Goal: Task Accomplishment & Management: Complete application form

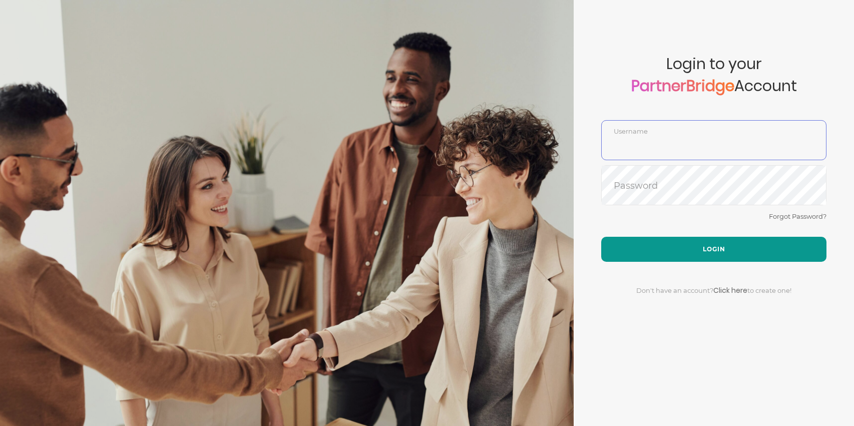
type input "DemoUser"
click at [710, 252] on button "Login" at bounding box center [713, 249] width 225 height 25
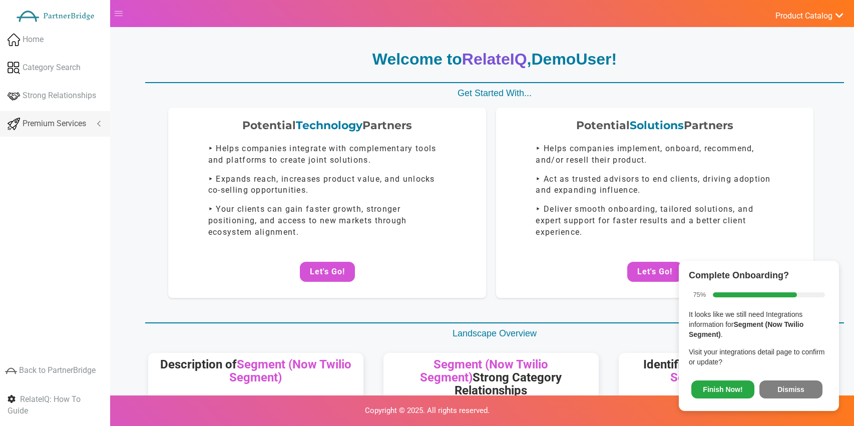
click at [19, 129] on span at bounding box center [14, 127] width 13 height 8
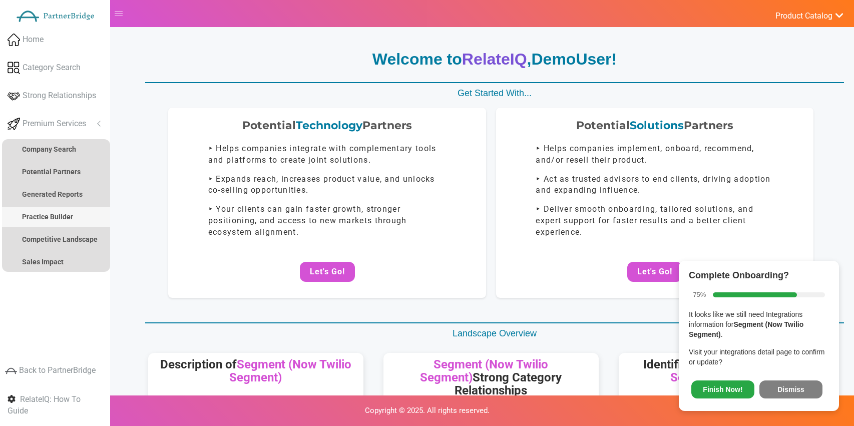
click at [64, 215] on strong "Practice Builder" at bounding box center [47, 217] width 51 height 8
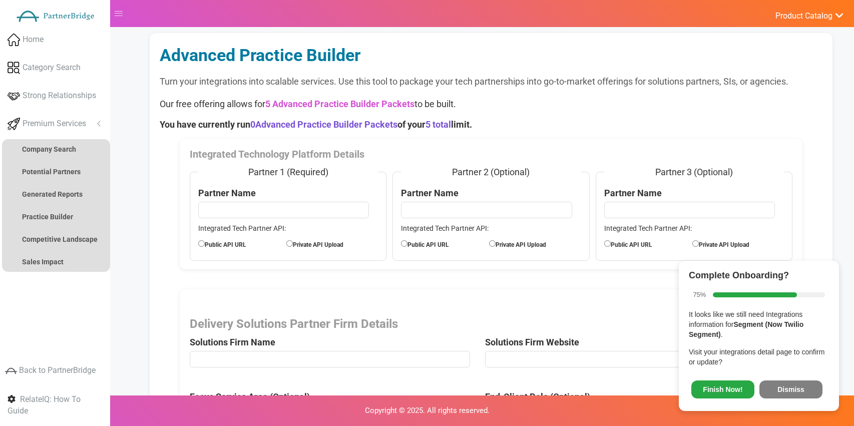
click at [788, 378] on span "Finish Now! Dismiss" at bounding box center [759, 387] width 140 height 27
drag, startPoint x: 792, startPoint y: 382, endPoint x: 771, endPoint y: 357, distance: 32.3
click at [792, 381] on button "Dismiss" at bounding box center [790, 389] width 63 height 18
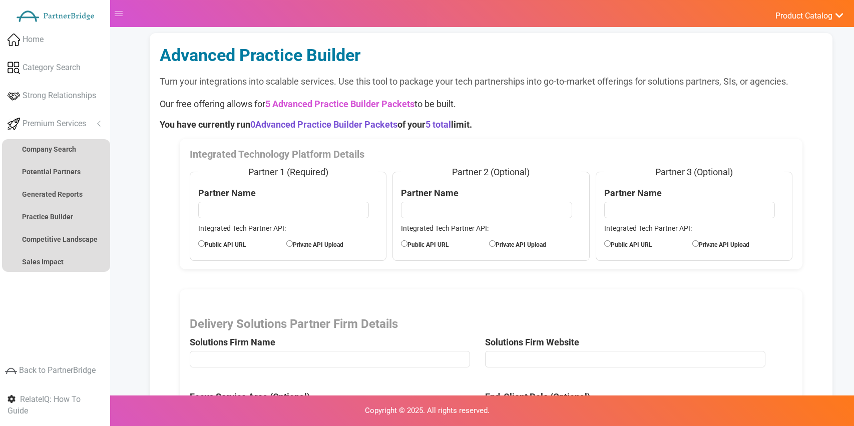
click at [305, 216] on input "text" at bounding box center [283, 210] width 171 height 16
type input "VWO"
click at [300, 243] on label "Private API Upload" at bounding box center [330, 243] width 88 height 11
click at [293, 243] on input "Private API Upload" at bounding box center [289, 243] width 7 height 7
radio input "true"
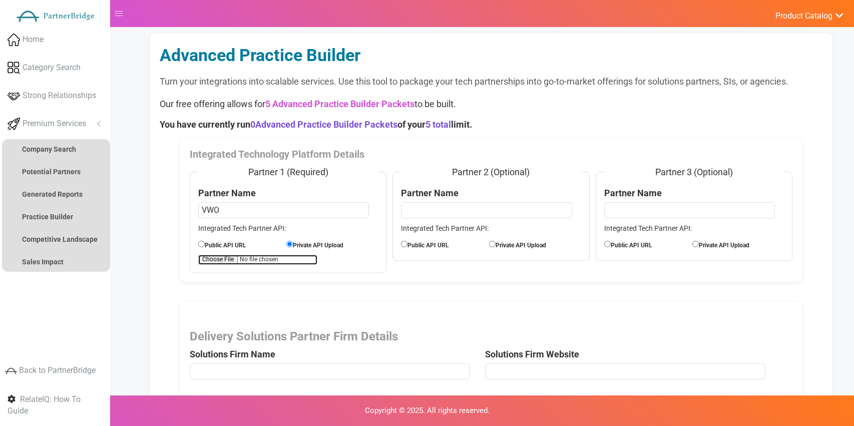
click at [235, 259] on input "file" at bounding box center [257, 260] width 119 height 10
type input "C:\fakepath\APIExampleVWO.pdf"
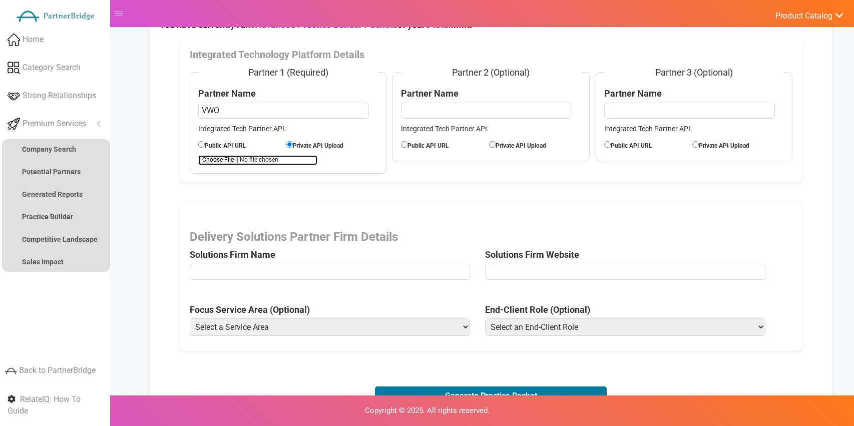
scroll to position [143, 0]
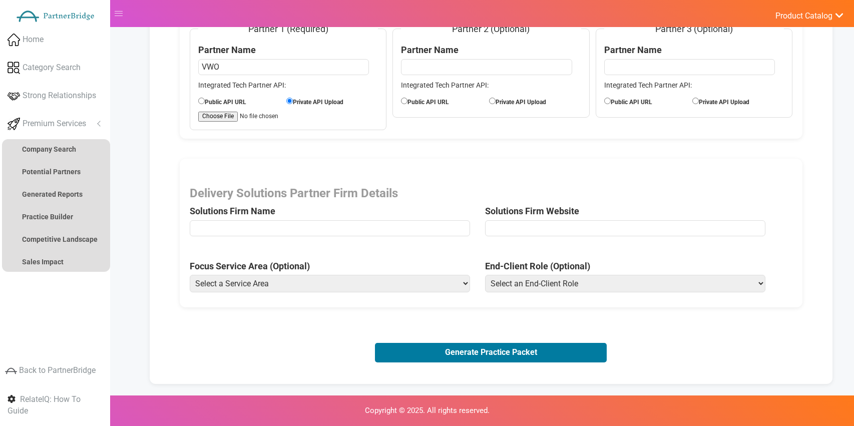
click at [388, 224] on input "text" at bounding box center [330, 228] width 280 height 16
type input "Kyndryl"
click at [539, 221] on input "url" at bounding box center [625, 228] width 280 height 16
type input "https://www.kyndryl.com/us/en/services/data"
click at [268, 264] on label "Focus Service Area (Optional)" at bounding box center [250, 266] width 120 height 13
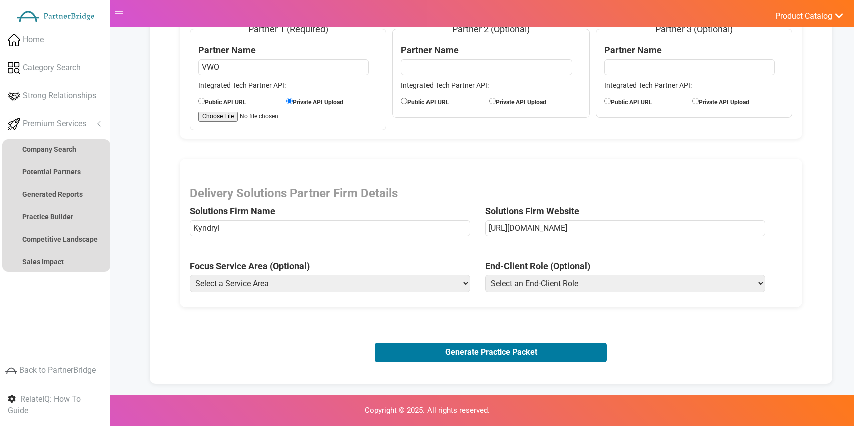
click at [268, 275] on select "Select a Service Area Analytics (eCommerce) Analytics (Retail) Application Deve…" at bounding box center [330, 284] width 280 height 18
click at [270, 279] on select "Select a Service Area Analytics (eCommerce) Analytics (Retail) Application Deve…" at bounding box center [330, 284] width 280 height 18
select select "Experience Optimization (eCommerce)"
click at [190, 275] on select "Select a Service Area Analytics (eCommerce) Analytics (Retail) Application Deve…" at bounding box center [330, 284] width 280 height 18
click at [523, 281] on select "Select an End-Client Role Chief Executive Officer (CEO) Chief Operating Officer…" at bounding box center [625, 284] width 280 height 18
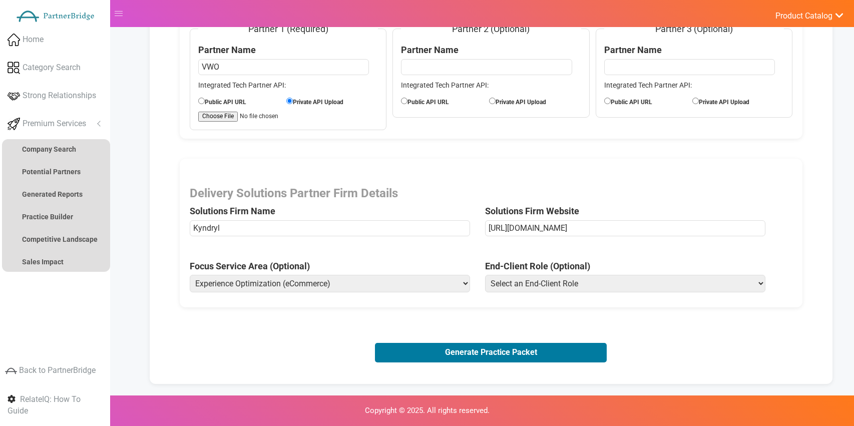
select select "Vice President of Product"
click at [485, 275] on select "Select an End-Client Role Chief Executive Officer (CEO) Chief Operating Officer…" at bounding box center [625, 284] width 280 height 18
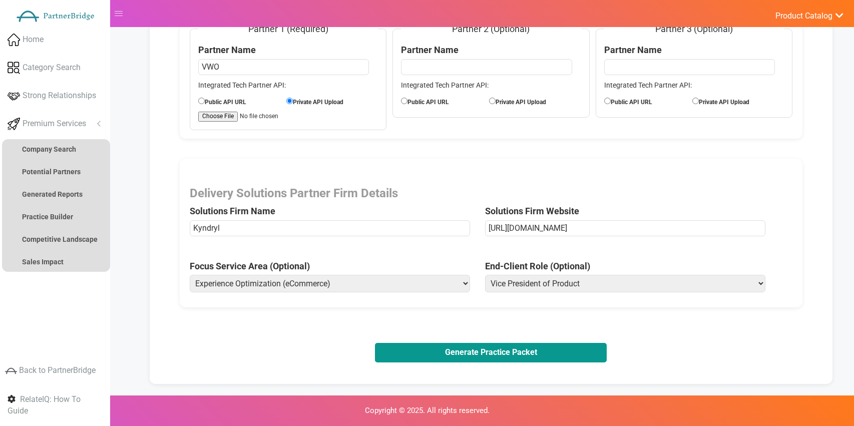
click at [523, 354] on button "Generate Practice Packet" at bounding box center [491, 352] width 232 height 19
click at [480, 347] on button "Generate Practice Packet" at bounding box center [491, 352] width 232 height 19
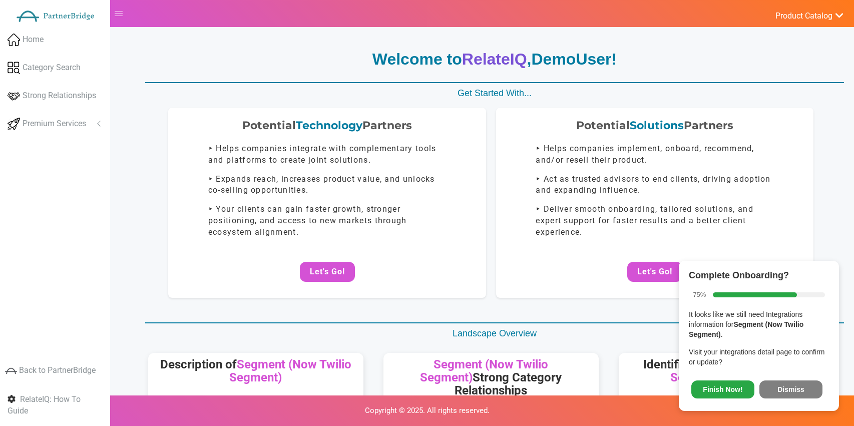
scroll to position [143, 0]
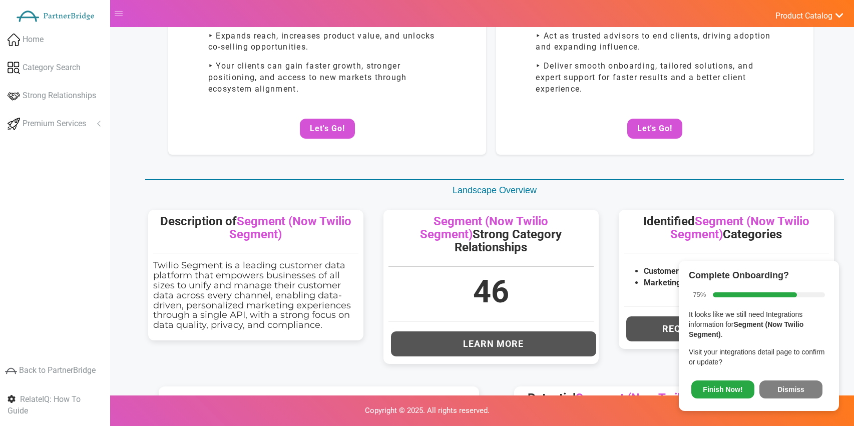
click at [83, 109] on ul "Home Category Search Strong Relationships Premium Services Analyze Potential Co…" at bounding box center [55, 82] width 110 height 110
click at [64, 120] on span "Premium Services" at bounding box center [55, 124] width 64 height 12
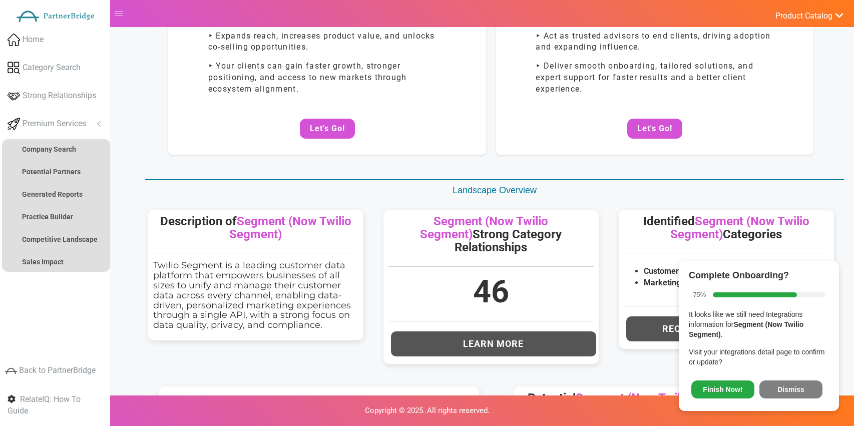
click at [808, 386] on button "Dismiss" at bounding box center [790, 389] width 63 height 18
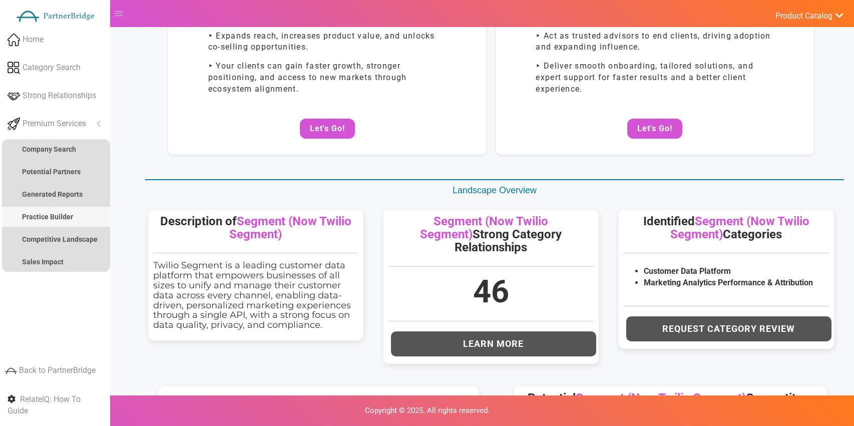
click at [64, 221] on link "Practice Builder" at bounding box center [56, 217] width 108 height 20
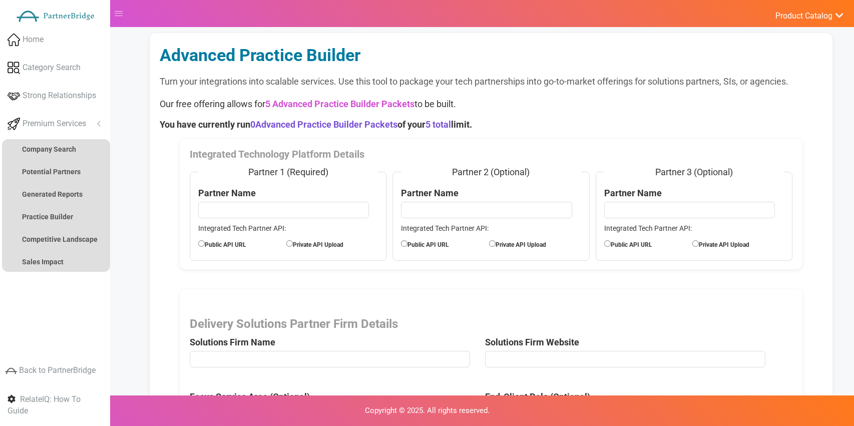
click at [308, 198] on fieldset "Partner 1 (Required) Partner Name Integrated Tech Partner API: Public API URL P…" at bounding box center [288, 213] width 197 height 95
click at [305, 207] on input "text" at bounding box center [283, 210] width 171 height 16
type input "VWO"
click at [336, 243] on label "Private API Upload" at bounding box center [330, 243] width 88 height 11
click at [313, 243] on label "Private API Upload" at bounding box center [330, 243] width 88 height 11
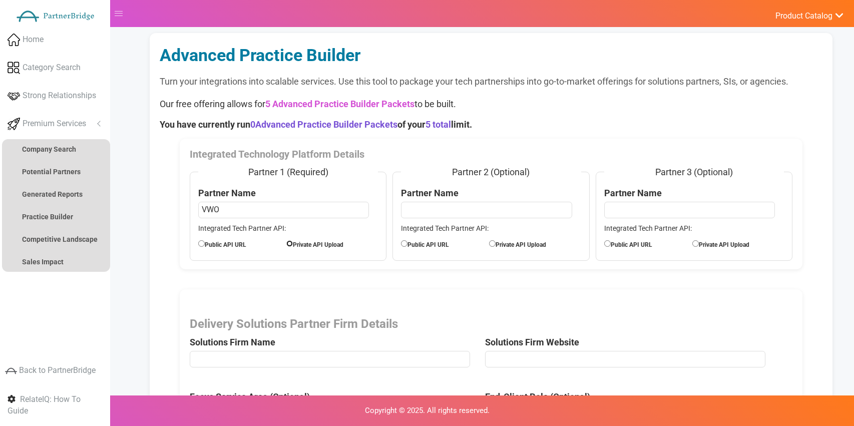
click at [293, 243] on input "Private API Upload" at bounding box center [289, 243] width 7 height 7
radio input "true"
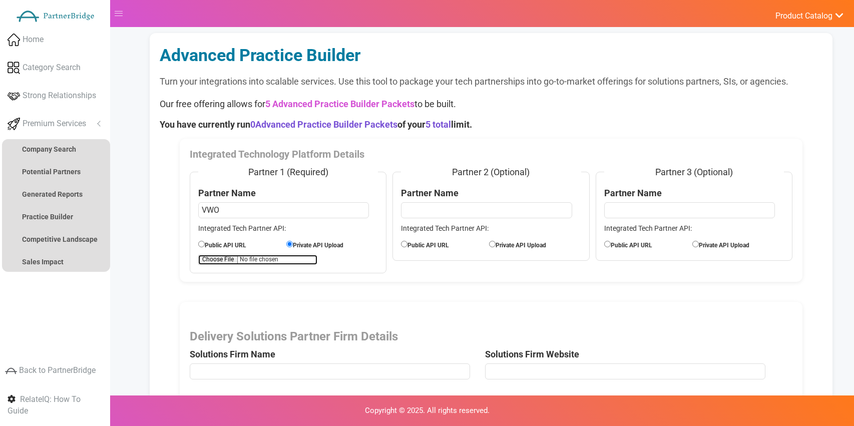
click at [225, 257] on input "file" at bounding box center [257, 260] width 119 height 10
type input "C:\fakepath\APIExampleVWO.pdf"
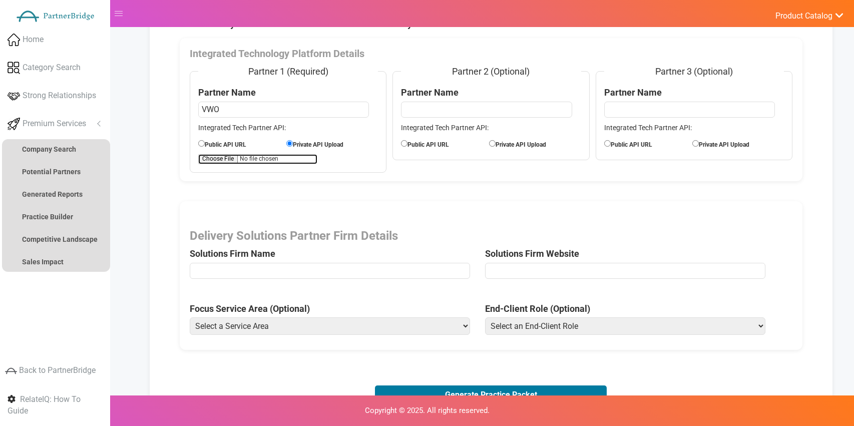
scroll to position [116, 0]
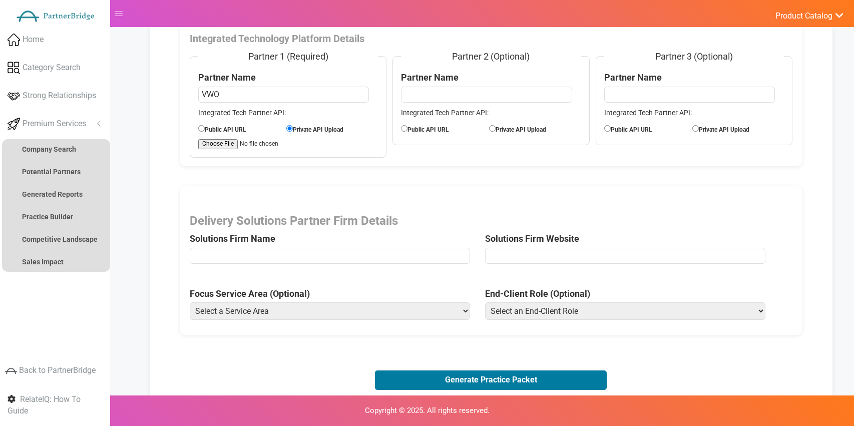
click at [352, 252] on input "text" at bounding box center [330, 256] width 280 height 16
type input "VML"
drag, startPoint x: 592, startPoint y: 257, endPoint x: 584, endPoint y: 263, distance: 9.9
click at [592, 257] on input "url" at bounding box center [625, 256] width 280 height 16
type input "https://www.vml.com/"
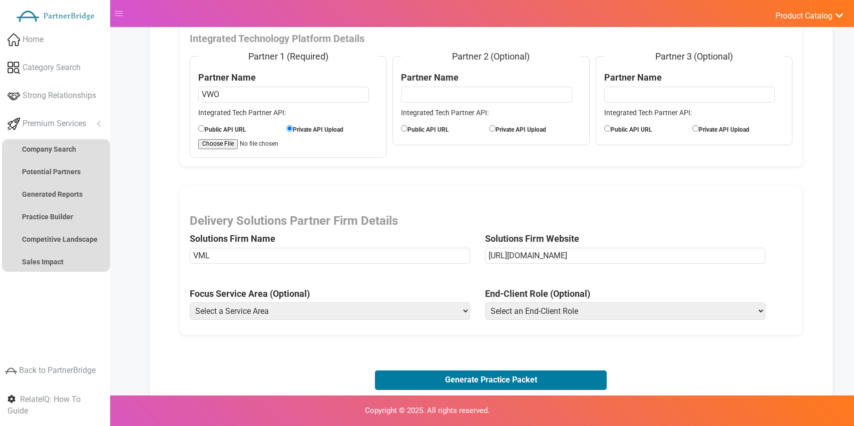
click at [307, 307] on select "Select a Service Area Analytics (eCommerce) Analytics (Retail) Application Deve…" at bounding box center [330, 311] width 280 height 18
select select "Experience Optimization (Retail)"
click at [190, 302] on select "Select a Service Area Analytics (eCommerce) Analytics (Retail) Application Deve…" at bounding box center [330, 311] width 280 height 18
click at [569, 304] on select "Select an End-Client Role Chief Executive Officer (CEO) Chief Operating Officer…" at bounding box center [625, 311] width 280 height 18
select select "Director of Product Management"
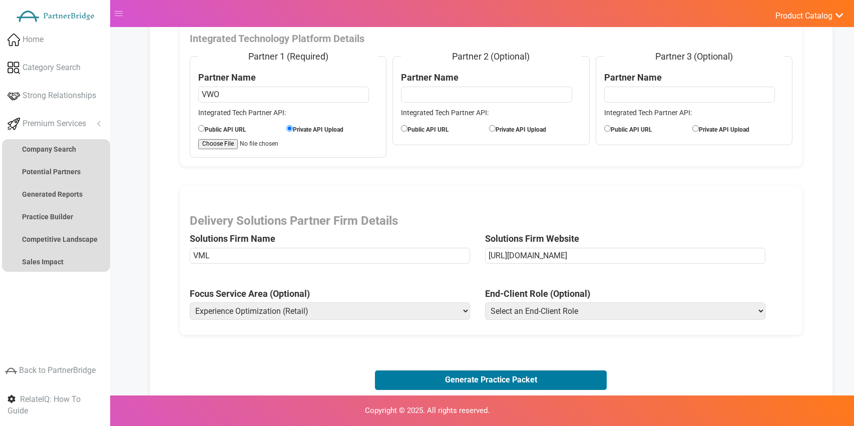
click at [485, 302] on select "Select an End-Client Role Chief Executive Officer (CEO) Chief Operating Officer…" at bounding box center [625, 311] width 280 height 18
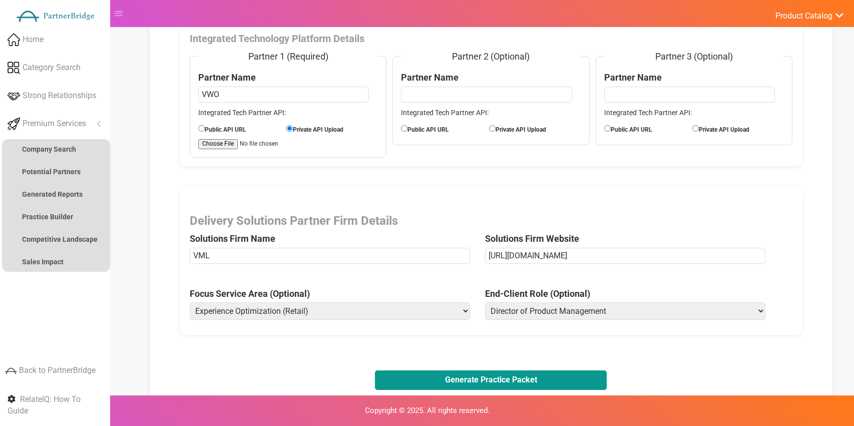
click at [496, 377] on button "Generate Practice Packet" at bounding box center [491, 379] width 232 height 19
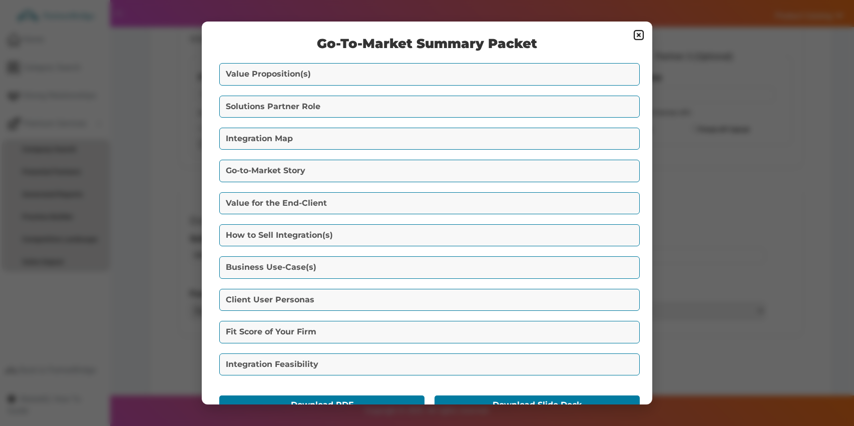
click at [414, 74] on button "Value Proposition(s)" at bounding box center [429, 74] width 420 height 22
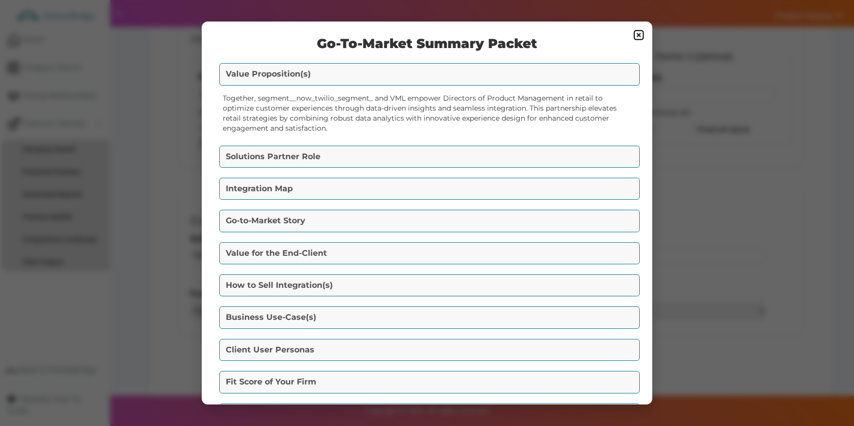
click at [409, 136] on div "Together, segment__now_twilio_segment_ and VML empower Directors of Product Man…" at bounding box center [427, 113] width 420 height 50
click at [411, 145] on div "Solutions Partner Role A. How to Engage (with the Technology Vendors): VML shou…" at bounding box center [427, 156] width 420 height 27
click at [392, 149] on button "Solutions Partner Role" at bounding box center [429, 157] width 420 height 22
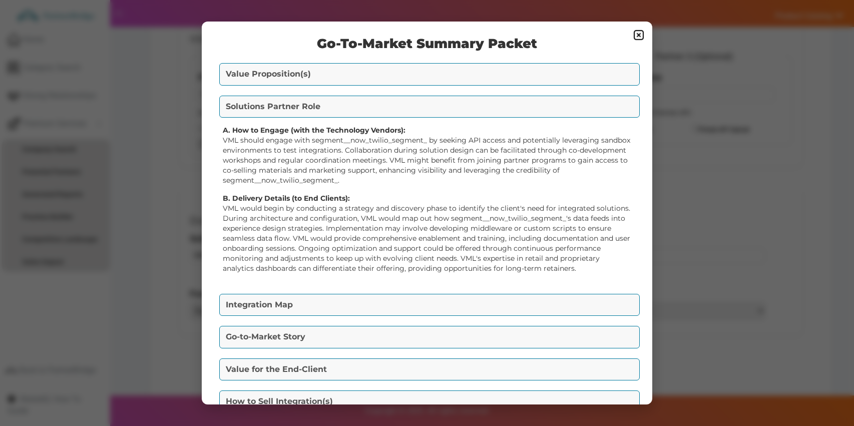
click at [402, 290] on div "Go-To-Market Summary Packet Value Proposition(s) Together, segment__now_twilio_…" at bounding box center [427, 213] width 450 height 383
click at [406, 297] on button "Integration Map" at bounding box center [429, 305] width 420 height 22
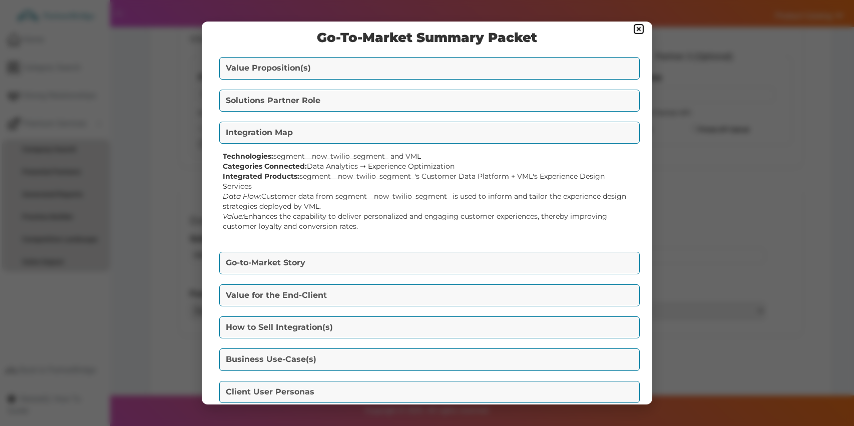
scroll to position [7, 0]
click at [399, 256] on button "Go-to-Market Story" at bounding box center [429, 262] width 420 height 22
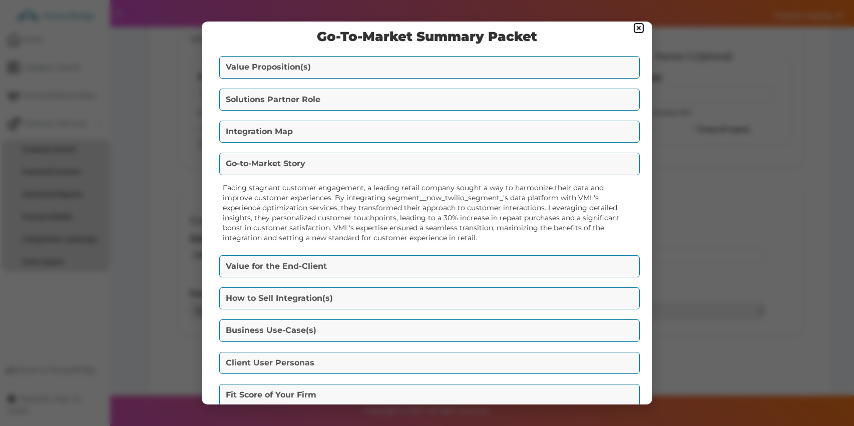
click at [401, 264] on button "Value for the End-Client" at bounding box center [429, 266] width 420 height 22
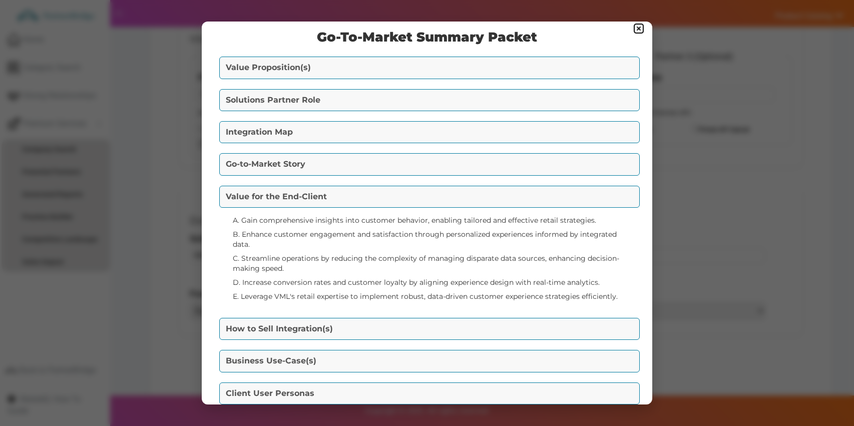
click at [407, 322] on button "How to Sell Integration(s)" at bounding box center [429, 329] width 420 height 22
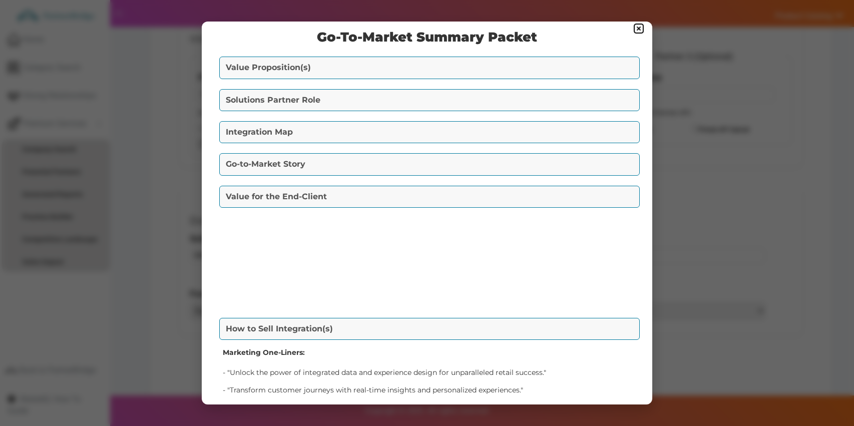
scroll to position [9, 0]
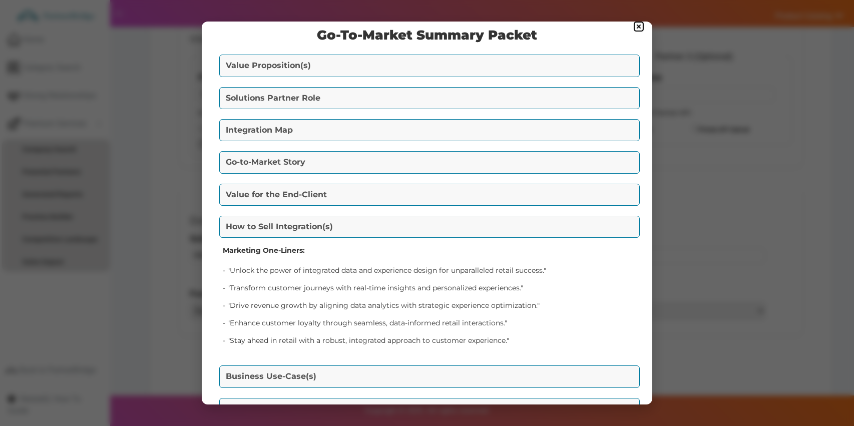
click at [393, 366] on button "Business Use-Case(s)" at bounding box center [429, 376] width 420 height 22
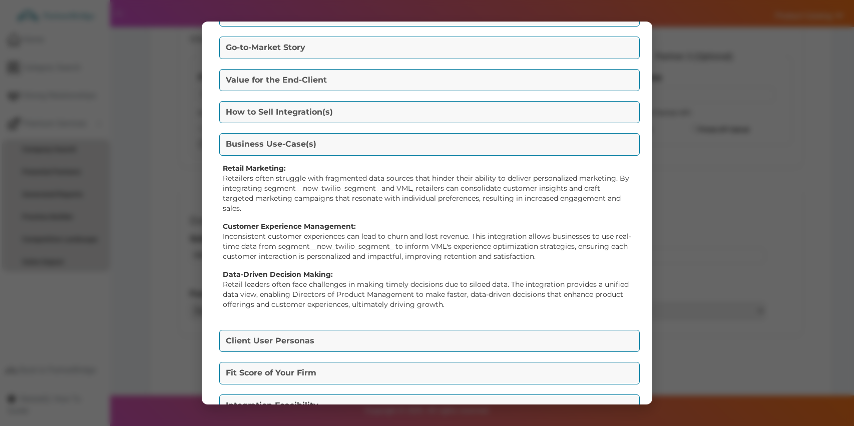
scroll to position [124, 0]
click at [393, 329] on button "Client User Personas" at bounding box center [429, 340] width 420 height 22
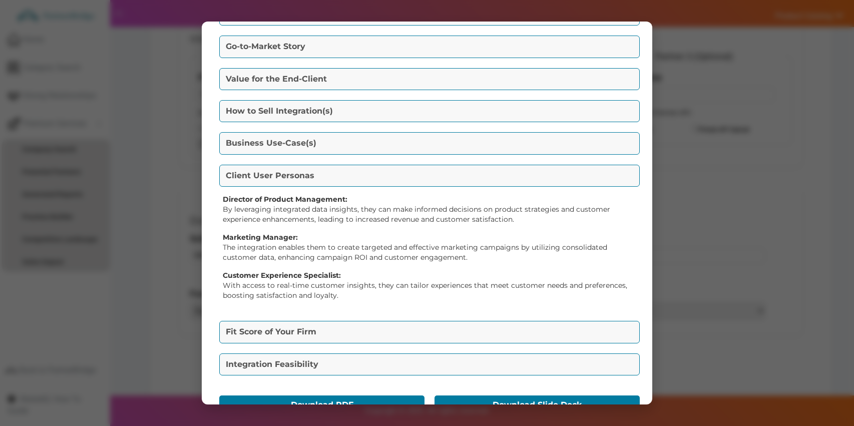
click at [394, 323] on button "Fit Score of Your Firm" at bounding box center [429, 332] width 420 height 22
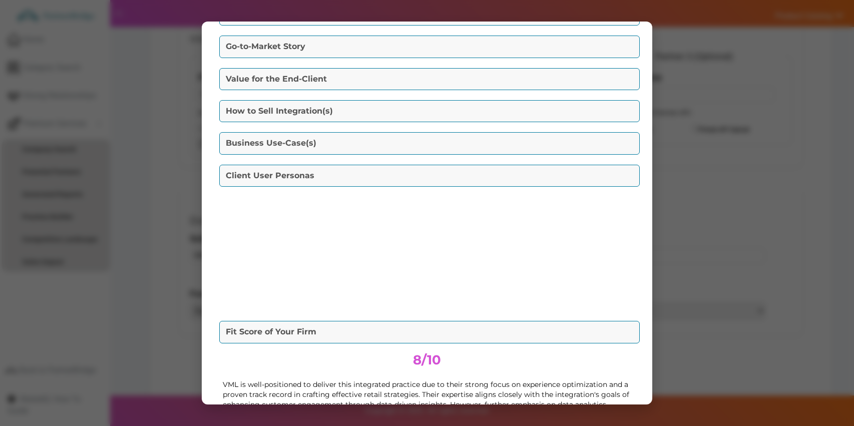
scroll to position [114, 0]
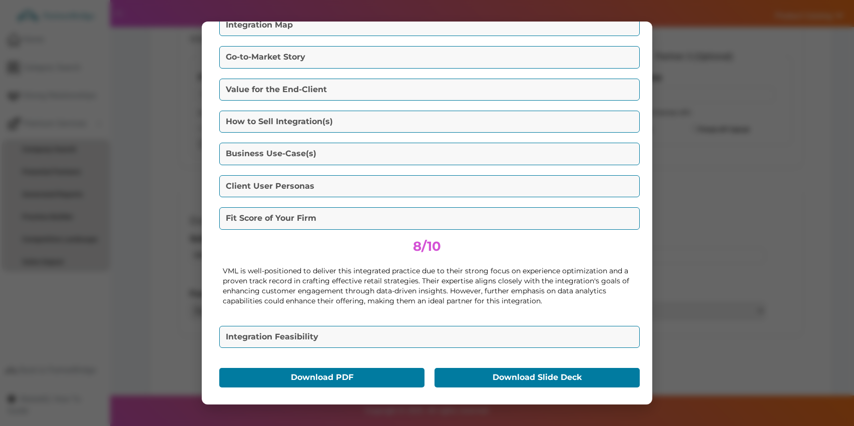
click at [394, 323] on div "Integration Feasibility Request API Access: Reach out to segment__now_twilio_se…" at bounding box center [427, 336] width 420 height 27
click at [393, 333] on button "Integration Feasibility" at bounding box center [429, 337] width 420 height 22
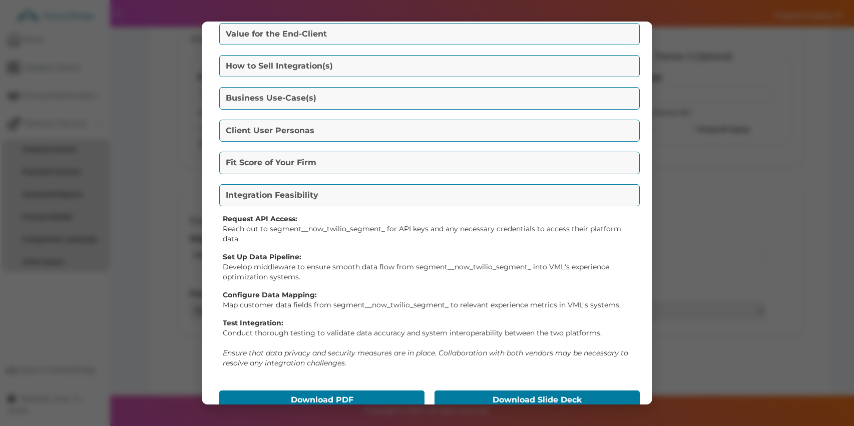
scroll to position [192, 0]
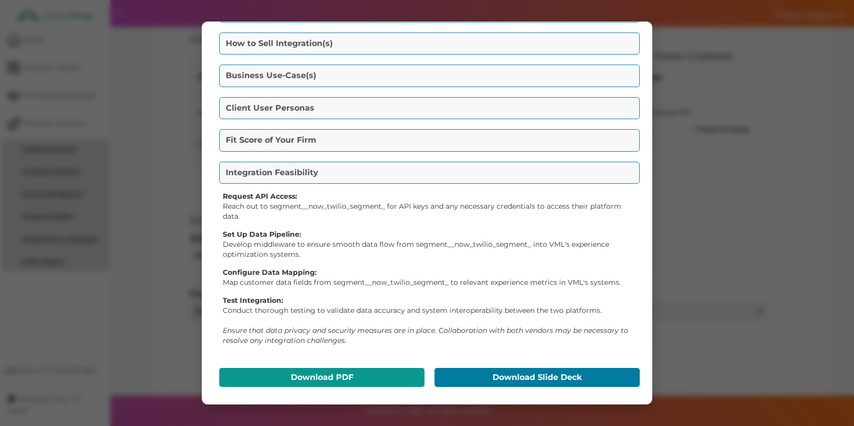
click at [325, 375] on button "Download PDF" at bounding box center [321, 377] width 205 height 19
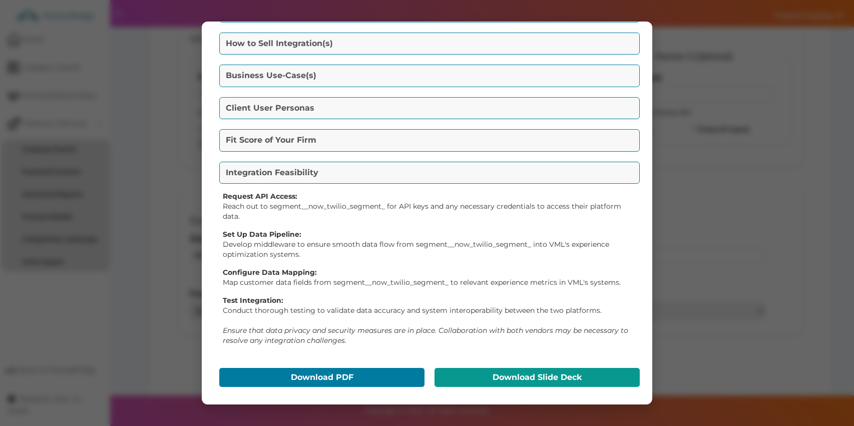
click at [535, 366] on div "Download Slide Deck" at bounding box center [534, 377] width 205 height 24
click at [538, 374] on button "Download Slide Deck" at bounding box center [536, 377] width 205 height 19
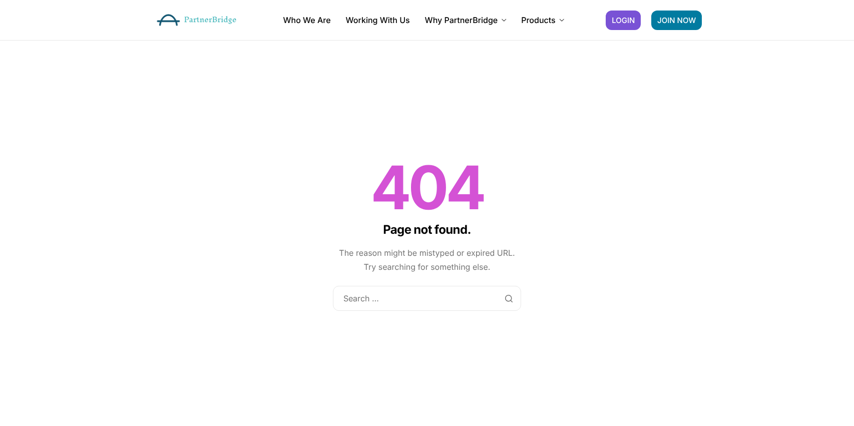
click at [731, 95] on div "404 Page not found. The reason might be mistyped or expired URL. Try searching …" at bounding box center [427, 236] width 854 height 391
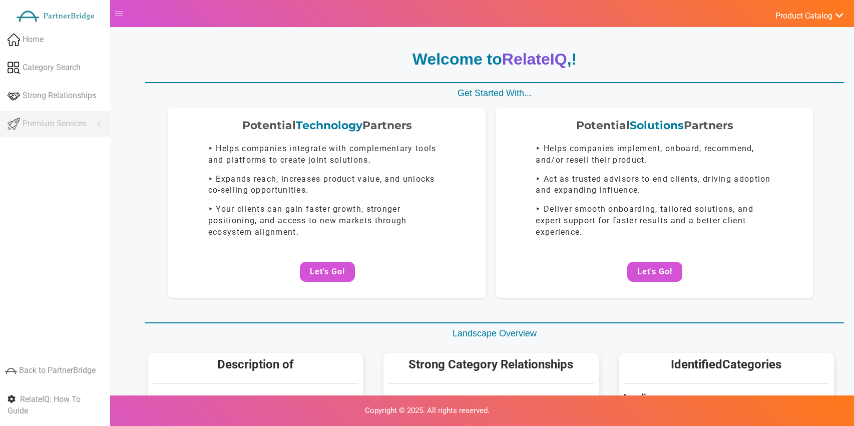
scroll to position [116, 0]
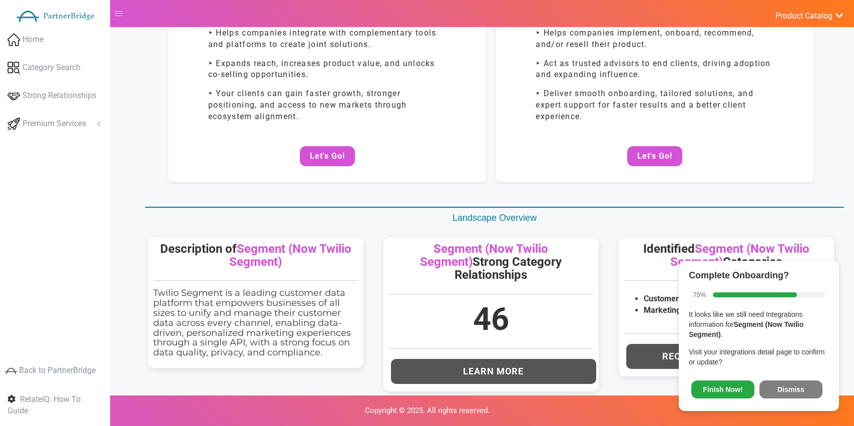
click at [788, 394] on button "Dismiss" at bounding box center [790, 389] width 63 height 18
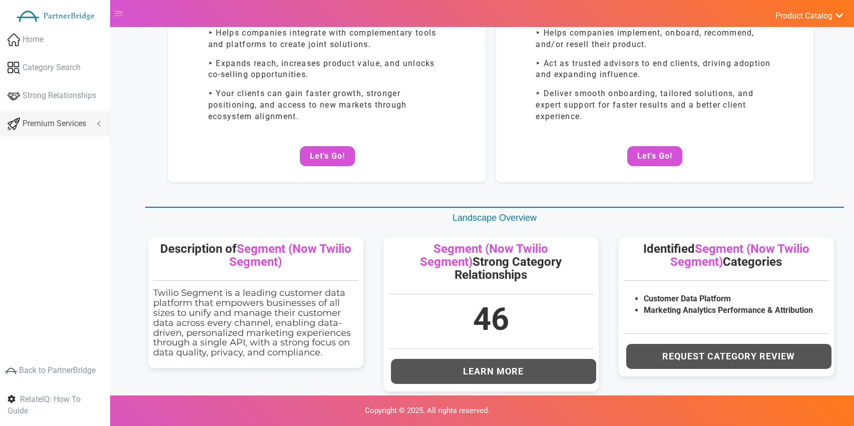
click at [75, 115] on link "Premium Services" at bounding box center [55, 124] width 110 height 26
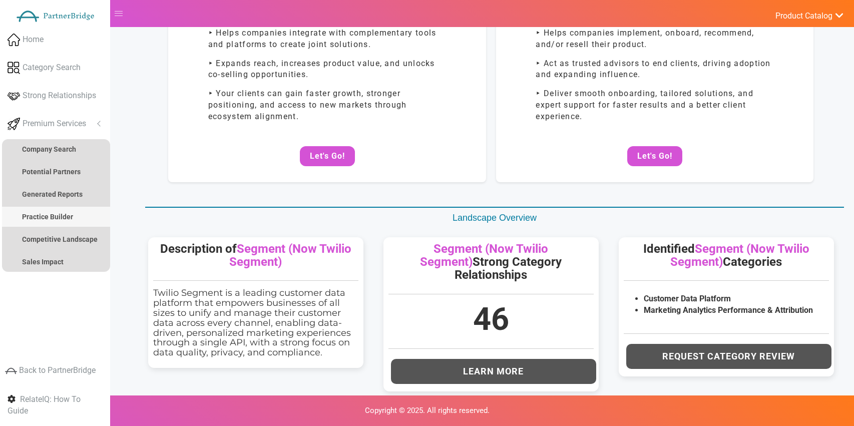
click at [65, 213] on strong "Practice Builder" at bounding box center [47, 217] width 51 height 8
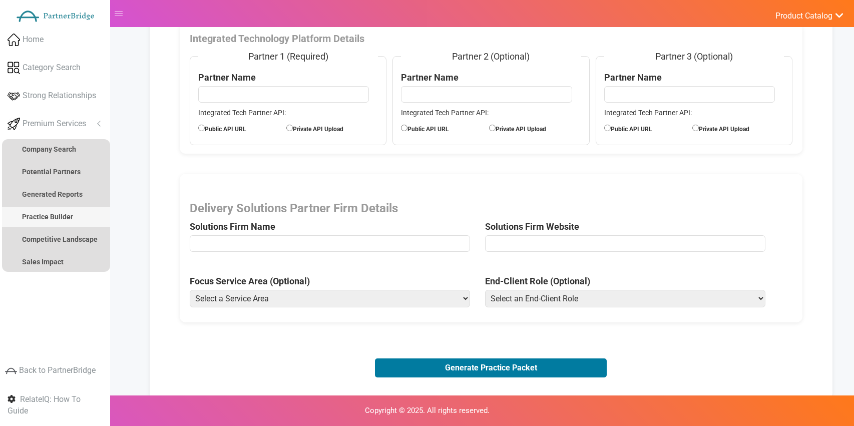
scroll to position [0, 0]
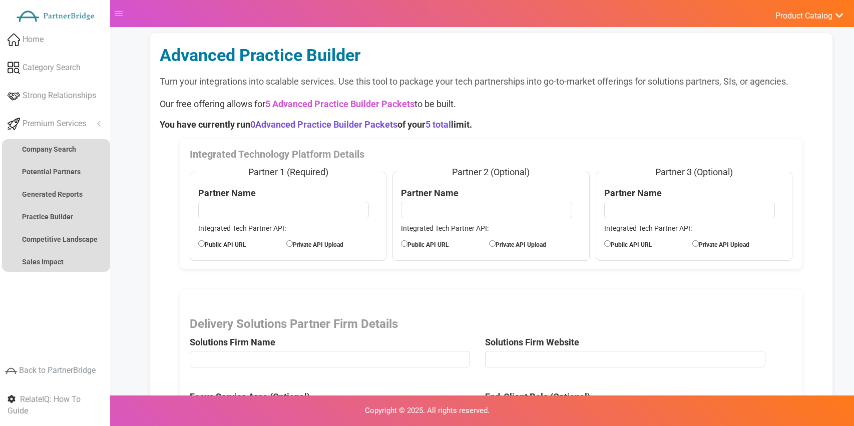
click at [256, 205] on input "text" at bounding box center [283, 210] width 171 height 16
type input "VWO"
click at [335, 246] on label "Private API Upload" at bounding box center [330, 243] width 88 height 11
click at [293, 246] on input "Private API Upload" at bounding box center [289, 243] width 7 height 7
radio input "true"
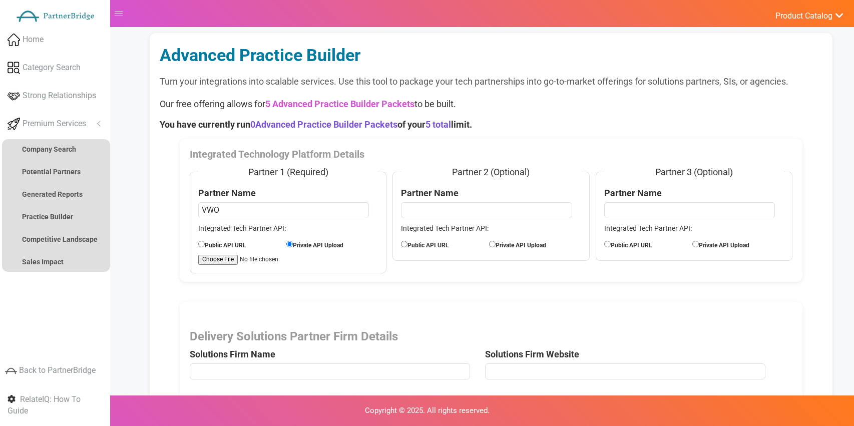
click at [336, 244] on label "Private API Upload" at bounding box center [330, 244] width 88 height 11
click at [293, 244] on input "Private API Upload" at bounding box center [289, 244] width 7 height 7
click at [211, 260] on input "file" at bounding box center [257, 260] width 119 height 10
type input "C:\fakepath\APIExampleVWO.pdf"
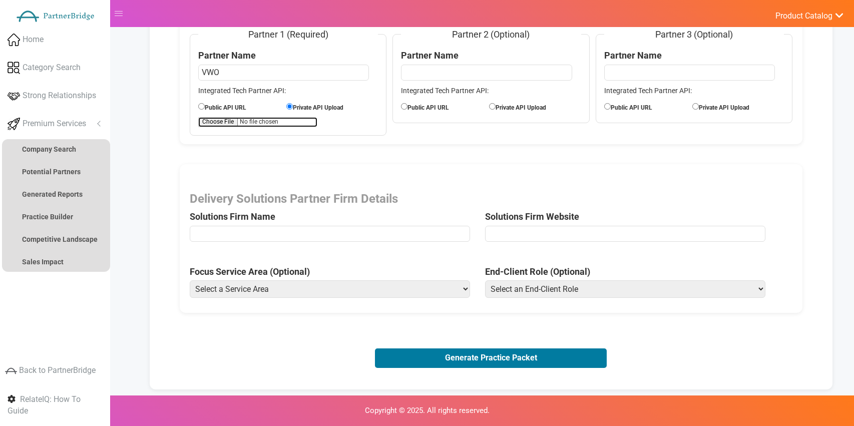
scroll to position [143, 0]
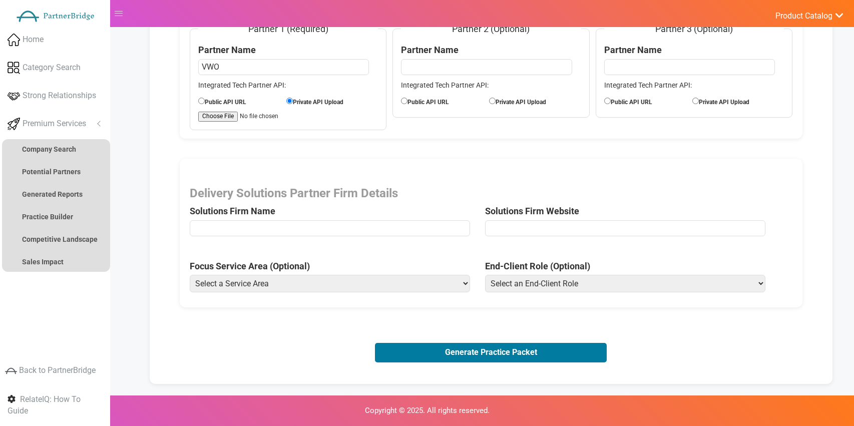
click at [357, 220] on input "text" at bounding box center [330, 228] width 280 height 16
type input "BORN Group"
drag, startPoint x: 583, startPoint y: 217, endPoint x: 578, endPoint y: 223, distance: 7.5
click at [583, 218] on span "Solutions Firm Website" at bounding box center [632, 214] width 295 height 55
drag, startPoint x: 577, startPoint y: 225, endPoint x: 568, endPoint y: 236, distance: 14.6
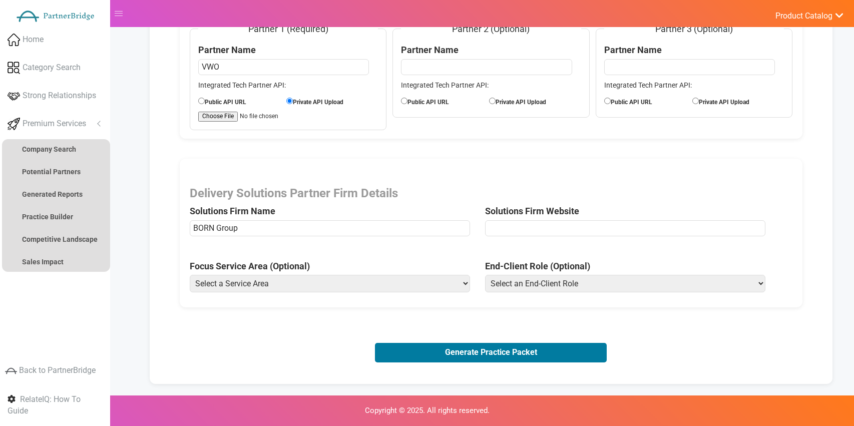
click at [577, 225] on input "url" at bounding box center [625, 228] width 280 height 16
type input "https://www.borngroup.com/services/customer-experience/"
click at [361, 284] on select "Select a Service Area Analytics (eCommerce) Analytics (Retail) Application Deve…" at bounding box center [330, 284] width 280 height 18
select select "Experience Optimization (eCommerce)"
click at [190, 275] on select "Select a Service Area Analytics (eCommerce) Analytics (Retail) Application Deve…" at bounding box center [330, 284] width 280 height 18
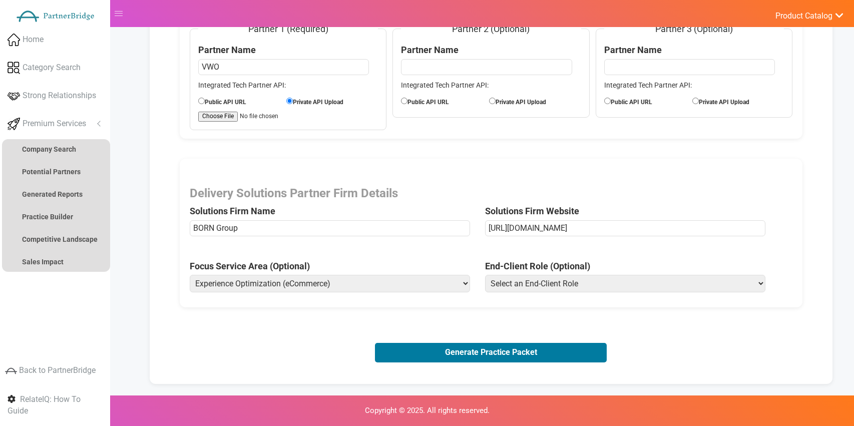
drag, startPoint x: 542, startPoint y: 299, endPoint x: 547, endPoint y: 284, distance: 16.5
click at [542, 297] on div "Delivery Solutions Partner Firm Details Solutions Firm Name BORN Group Solution…" at bounding box center [491, 233] width 623 height 149
click at [547, 284] on select "Select an End-Client Role Chief Executive Officer (CEO) Chief Operating Officer…" at bounding box center [625, 284] width 280 height 18
select select "Chief Product Officer"
click at [485, 275] on select "Select an End-Client Role Chief Executive Officer (CEO) Chief Operating Officer…" at bounding box center [625, 284] width 280 height 18
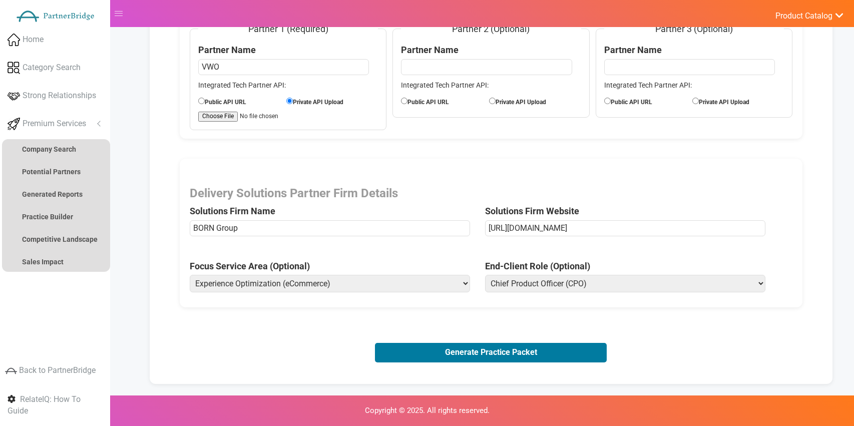
drag, startPoint x: 567, startPoint y: 349, endPoint x: 665, endPoint y: 312, distance: 103.9
click at [568, 349] on button "Generate Practice Packet" at bounding box center [491, 352] width 232 height 19
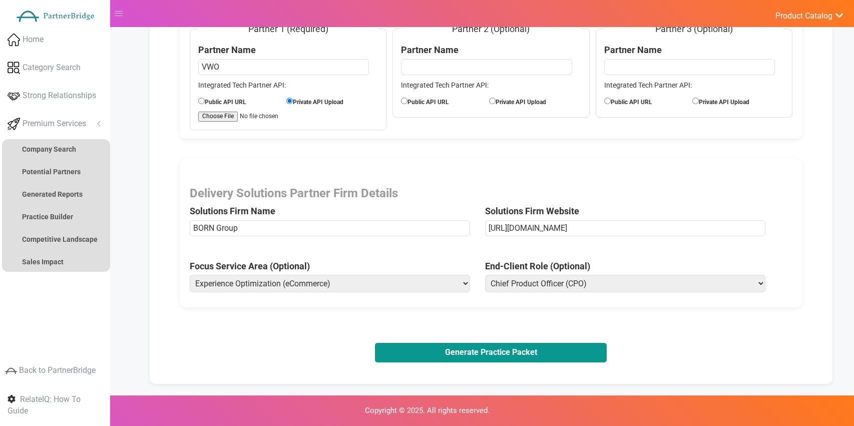
click at [525, 347] on button "Generate Practice Packet" at bounding box center [491, 352] width 232 height 19
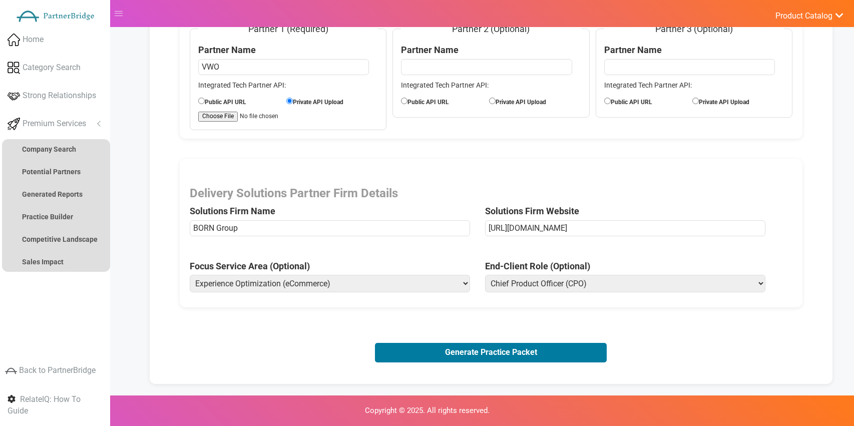
click at [524, 365] on div "Advanced Practice Builder Turn your integrations into scalable services. Use th…" at bounding box center [491, 137] width 682 height 494
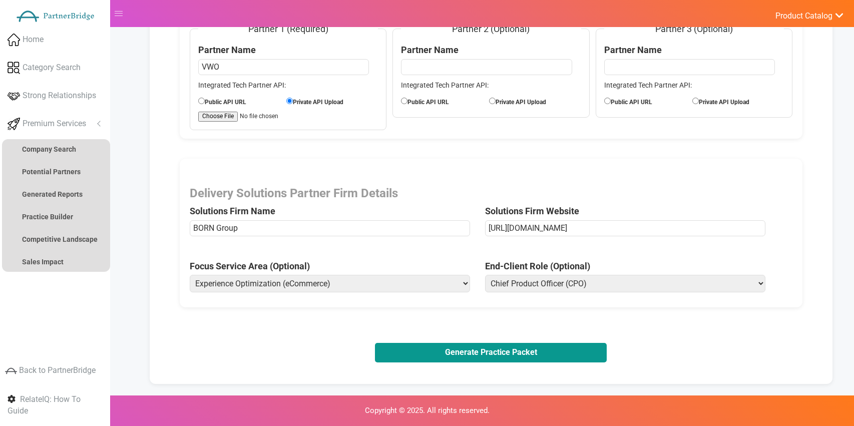
click at [526, 354] on button "Generate Practice Packet" at bounding box center [491, 352] width 232 height 19
click at [506, 352] on button "Generate Practice Packet" at bounding box center [491, 352] width 232 height 19
click at [485, 353] on button "Generate Practice Packet" at bounding box center [491, 352] width 232 height 19
click at [492, 352] on button "Generate Practice Packet" at bounding box center [491, 352] width 232 height 19
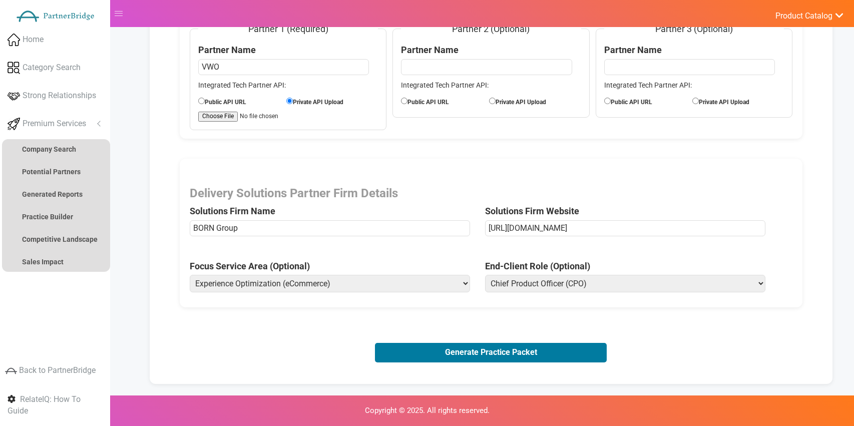
click at [525, 127] on div "Integrated Technology Platform Details Partner 1 (Required) Partner Name VWO In…" at bounding box center [491, 67] width 623 height 144
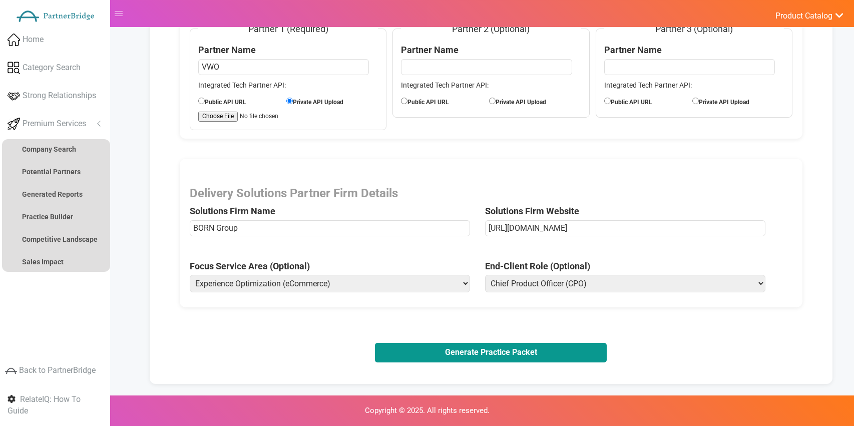
click at [602, 356] on button "Generate Practice Packet" at bounding box center [491, 352] width 232 height 19
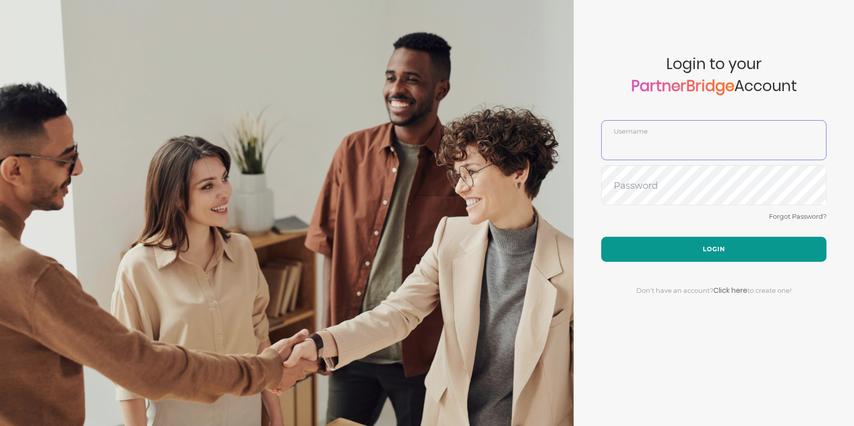
type input "DemoUser"
click at [739, 246] on button "Login" at bounding box center [713, 249] width 225 height 25
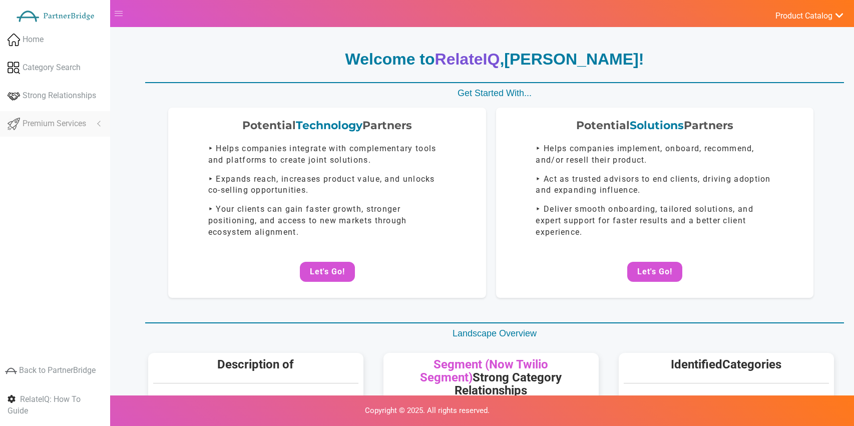
click at [63, 127] on span "Premium Services" at bounding box center [55, 124] width 64 height 12
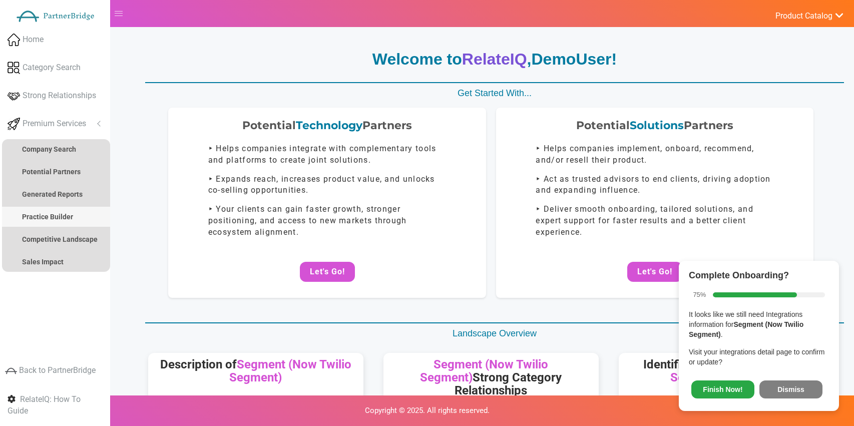
click at [50, 214] on strong "Practice Builder" at bounding box center [47, 217] width 51 height 8
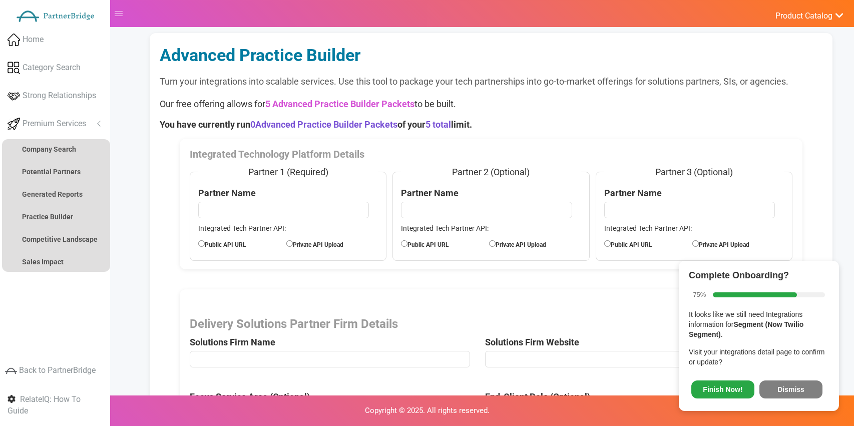
click at [321, 206] on input "text" at bounding box center [283, 210] width 171 height 16
type input "VWO"
click at [244, 244] on label "Public API URL" at bounding box center [242, 243] width 88 height 11
click at [205, 244] on input "Public API URL" at bounding box center [201, 243] width 7 height 7
radio input "true"
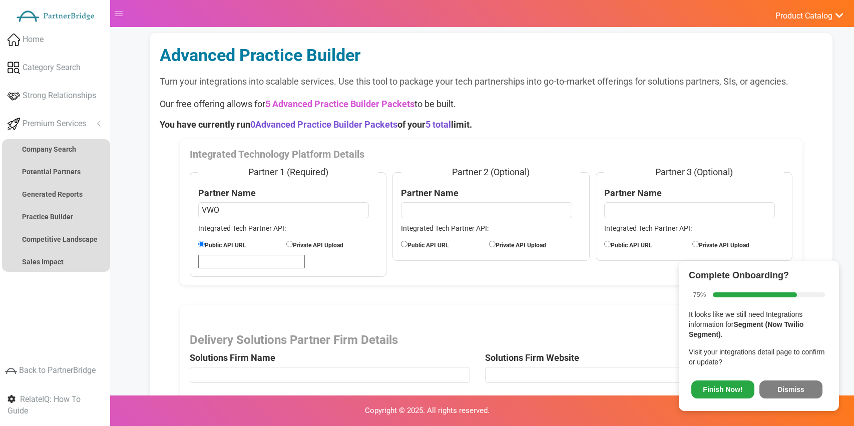
click at [232, 259] on input "url" at bounding box center [251, 262] width 107 height 14
click at [307, 245] on label "Private API Upload" at bounding box center [330, 244] width 88 height 11
click at [293, 245] on input "Private API Upload" at bounding box center [289, 244] width 7 height 7
radio input "true"
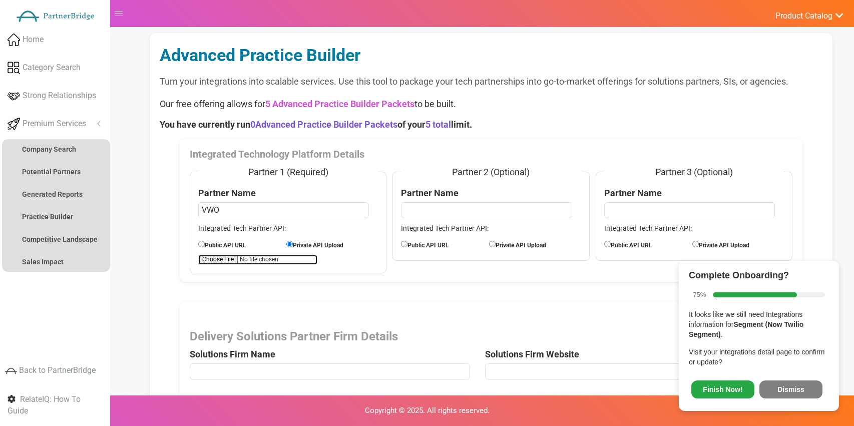
click at [248, 256] on input "file" at bounding box center [257, 260] width 119 height 10
type input "C:\fakepath\APIExampleVWO.pdf"
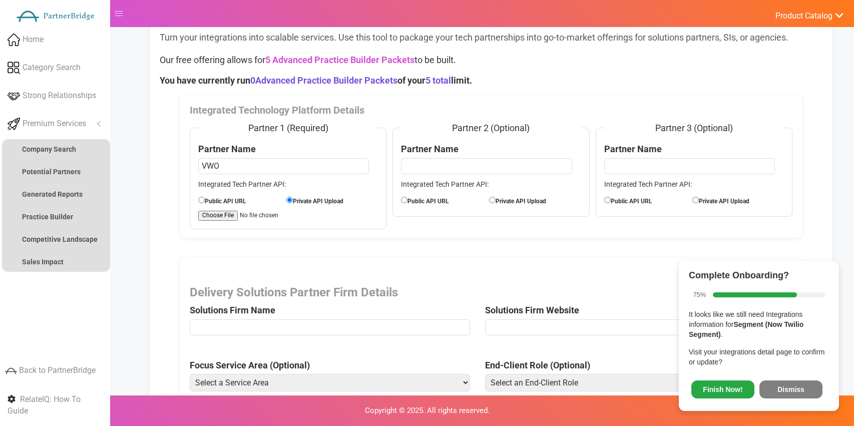
scroll to position [53, 0]
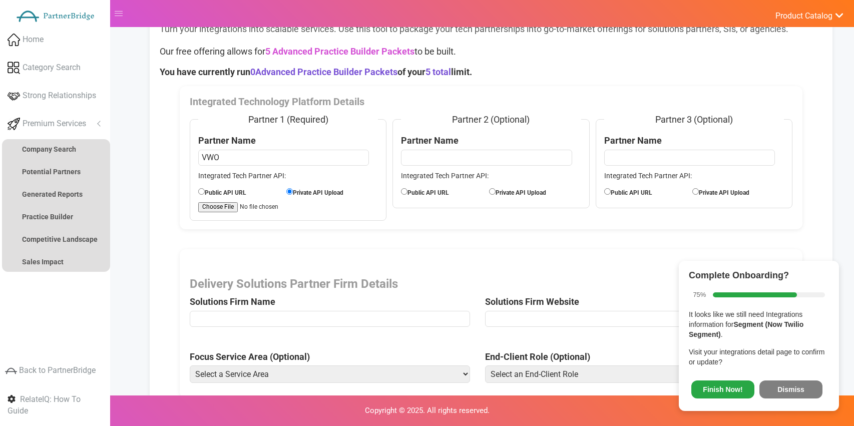
drag, startPoint x: 772, startPoint y: 384, endPoint x: 718, endPoint y: 363, distance: 58.6
click at [771, 380] on button "Dismiss" at bounding box center [790, 389] width 63 height 18
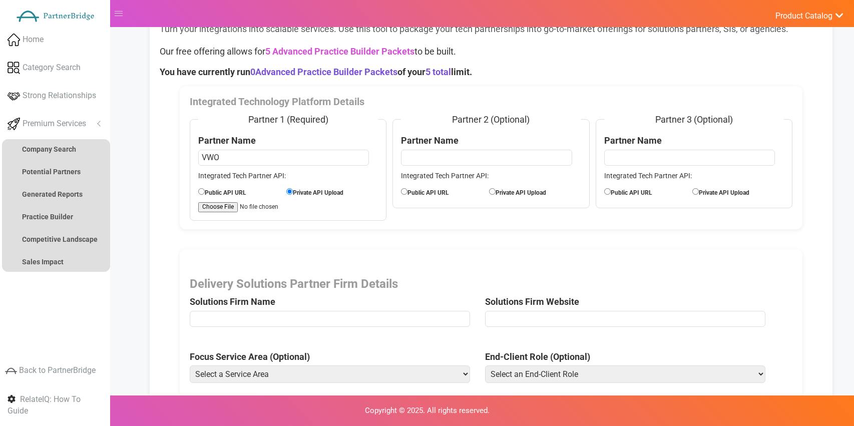
click at [229, 316] on input "text" at bounding box center [330, 319] width 280 height 16
type input "Accenture"
drag, startPoint x: 551, startPoint y: 330, endPoint x: 552, endPoint y: 322, distance: 8.6
click at [552, 326] on span "Solutions Firm Website" at bounding box center [632, 304] width 295 height 55
drag, startPoint x: 551, startPoint y: 321, endPoint x: 552, endPoint y: 312, distance: 9.0
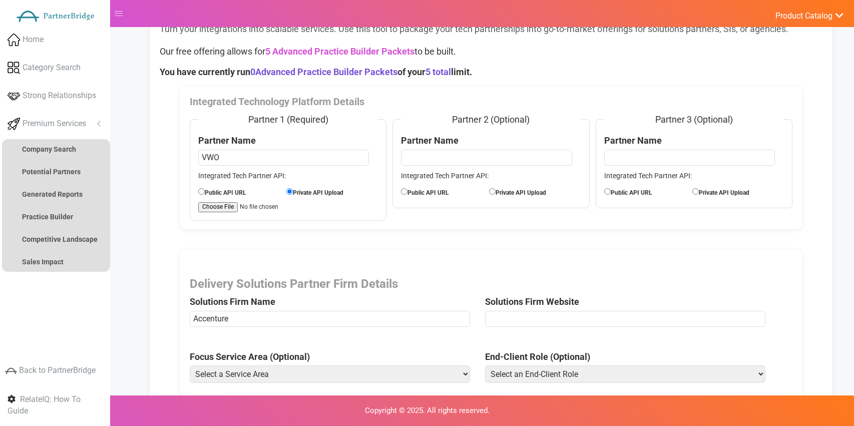
click at [551, 321] on input "url" at bounding box center [625, 319] width 280 height 16
type input "[URL][DOMAIN_NAME]"
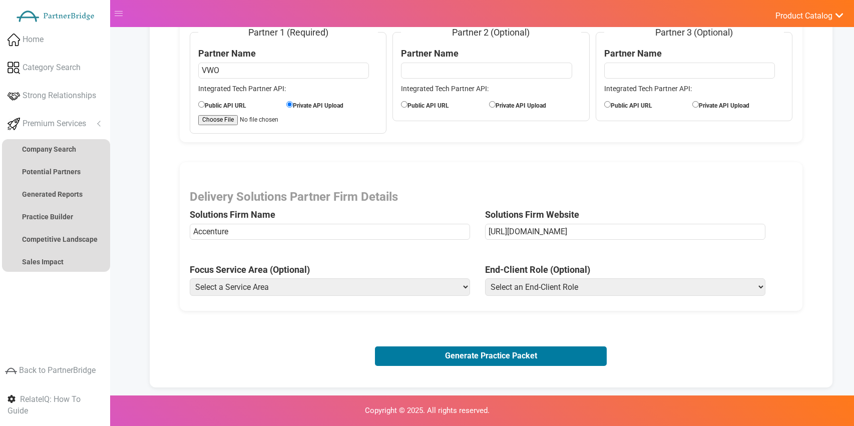
scroll to position [143, 0]
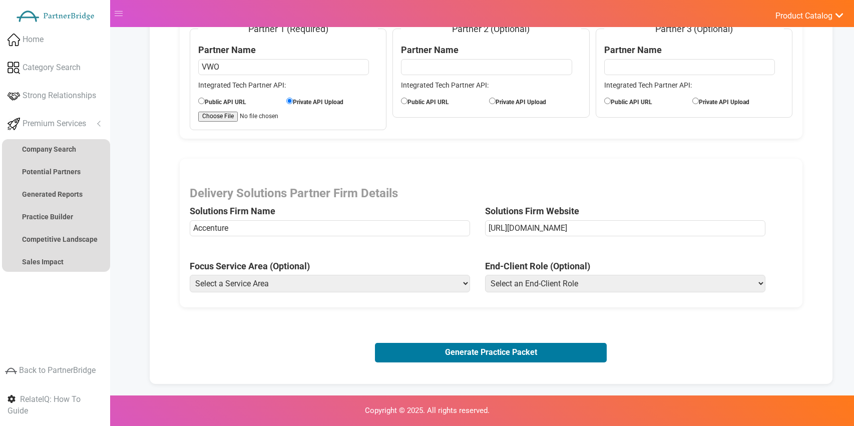
click at [427, 288] on select "Select a Service Area Analytics (eCommerce) Analytics (Retail) Application Deve…" at bounding box center [330, 284] width 280 height 18
select select "Experience Optimization (Retail)"
click at [190, 275] on select "Select a Service Area Analytics (eCommerce) Analytics (Retail) Application Deve…" at bounding box center [330, 284] width 280 height 18
click at [552, 287] on select "Select an End-Client Role Chief Executive Officer (CEO) Chief Operating Officer…" at bounding box center [625, 284] width 280 height 18
select select "Vice President of Marketing"
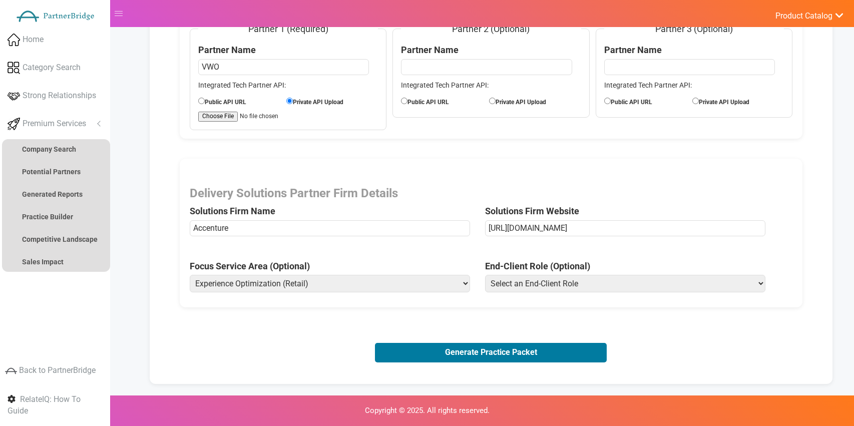
click at [485, 275] on select "Select an End-Client Role Chief Executive Officer (CEO) Chief Operating Officer…" at bounding box center [625, 284] width 280 height 18
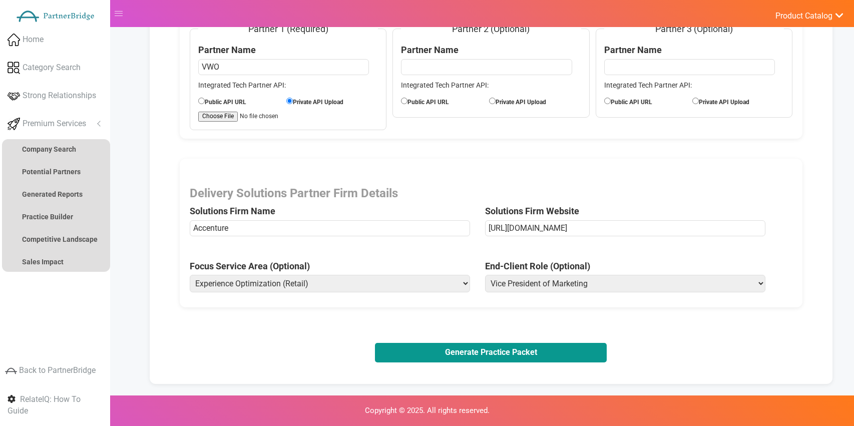
click at [502, 355] on button "Generate Practice Packet" at bounding box center [491, 352] width 232 height 19
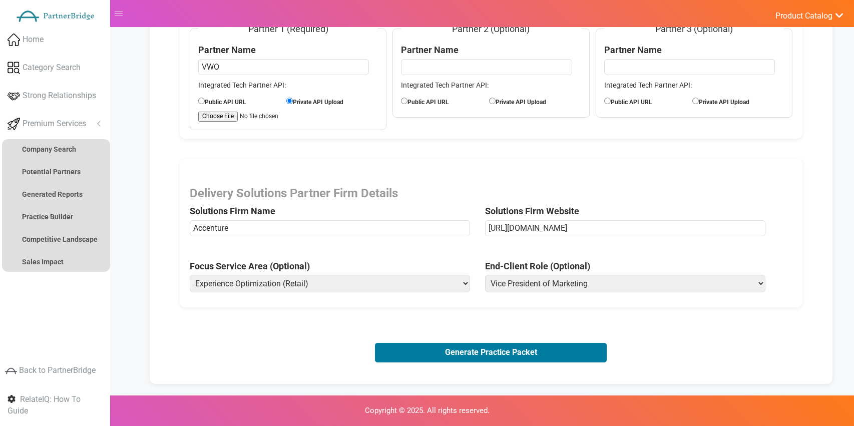
click at [471, 353] on button "Generate Practice Packet" at bounding box center [491, 352] width 232 height 19
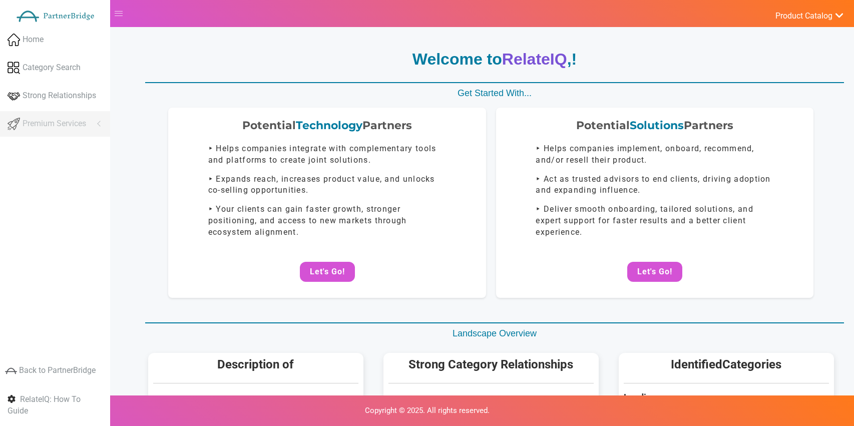
scroll to position [143, 0]
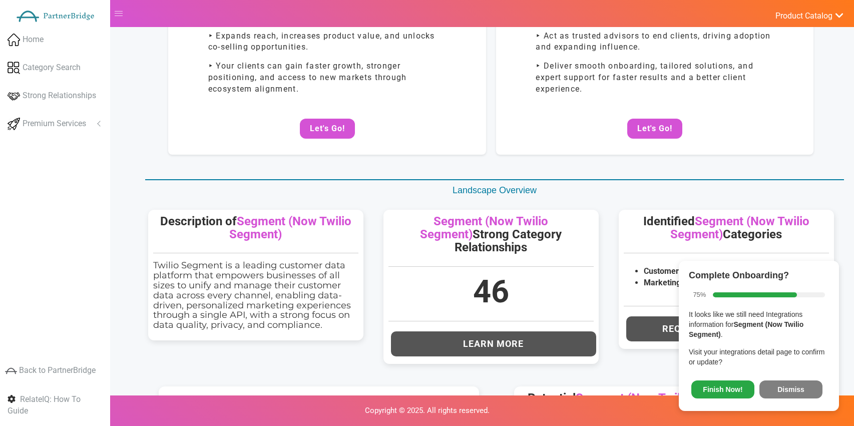
click at [783, 390] on button "Dismiss" at bounding box center [790, 389] width 63 height 18
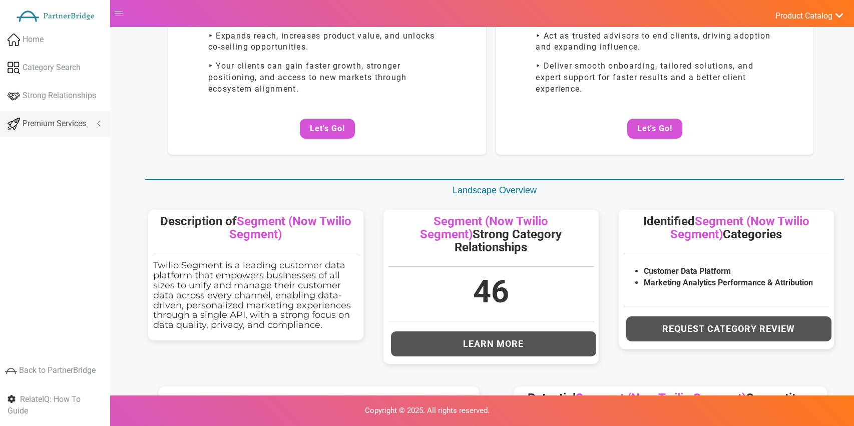
click at [61, 122] on span "Premium Services" at bounding box center [55, 124] width 64 height 12
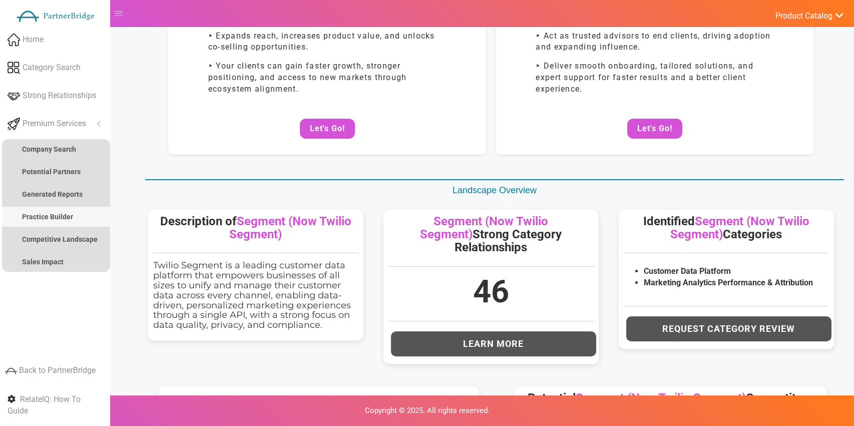
drag, startPoint x: 61, startPoint y: 219, endPoint x: 79, endPoint y: 210, distance: 20.4
click at [61, 218] on strong "Practice Builder" at bounding box center [47, 217] width 51 height 8
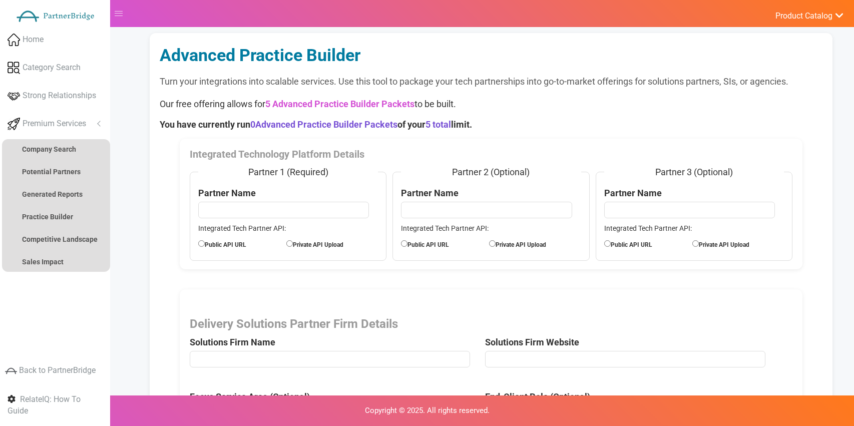
drag, startPoint x: 291, startPoint y: 207, endPoint x: 290, endPoint y: 218, distance: 10.6
click at [291, 207] on input "text" at bounding box center [283, 210] width 171 height 16
type input "VWO"
click at [292, 241] on label "Private API Upload" at bounding box center [330, 243] width 88 height 11
click at [292, 241] on input "Private API Upload" at bounding box center [289, 243] width 7 height 7
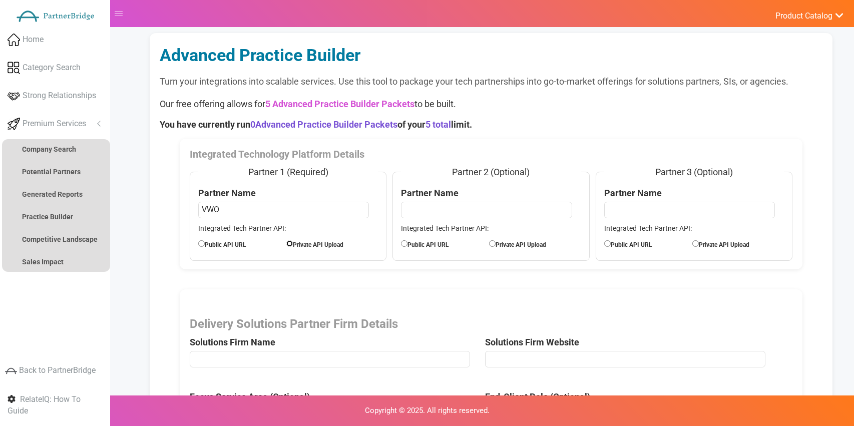
radio input "true"
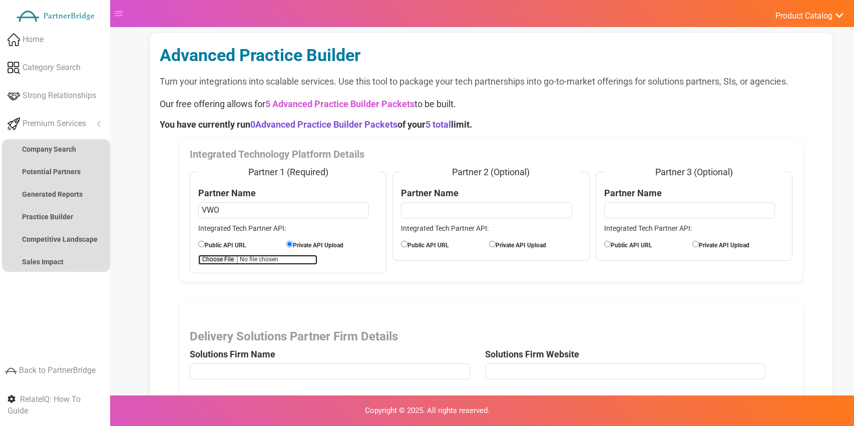
click at [236, 259] on input "file" at bounding box center [257, 260] width 119 height 10
type input "C:\fakepath\APIExampleVWO.pdf"
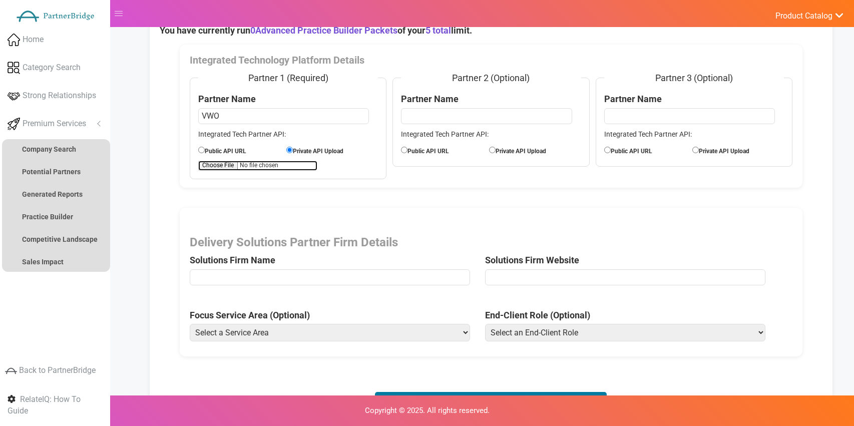
scroll to position [143, 0]
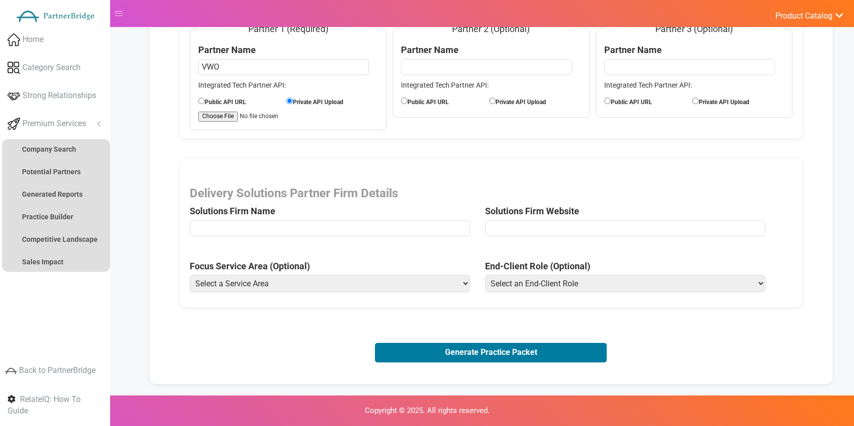
click at [294, 220] on span "Delivery Solutions Partner Firm Details Solutions Firm Name" at bounding box center [337, 214] width 295 height 55
click at [295, 225] on input "text" at bounding box center [330, 228] width 280 height 16
type input "Nexl"
drag, startPoint x: 527, startPoint y: 229, endPoint x: 530, endPoint y: 224, distance: 5.7
click at [527, 229] on input "url" at bounding box center [625, 228] width 280 height 16
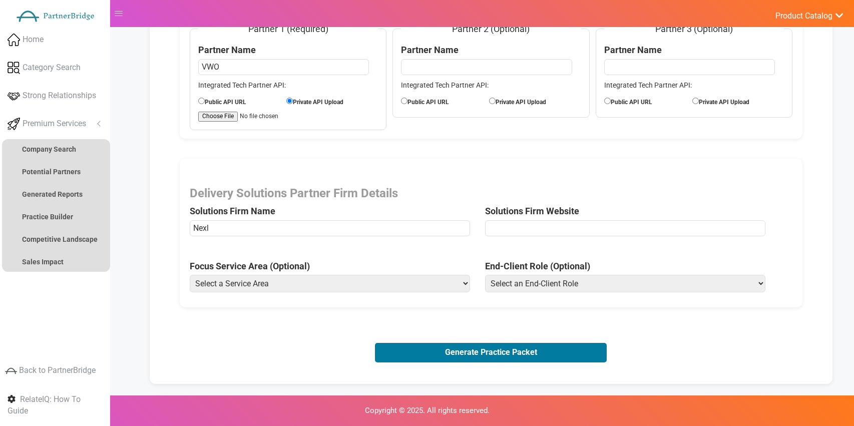
type input "[URL][DOMAIN_NAME]"
click at [418, 288] on select "Select a Service Area Analytics (eCommerce) Analytics (Retail) Application Deve…" at bounding box center [330, 284] width 280 height 18
select select "Experience Optimization (eCommerce)"
click at [190, 275] on select "Select a Service Area Analytics (eCommerce) Analytics (Retail) Application Deve…" at bounding box center [330, 284] width 280 height 18
click at [545, 277] on select "Select an End-Client Role Chief Executive Officer (CEO) Chief Operating Officer…" at bounding box center [625, 284] width 280 height 18
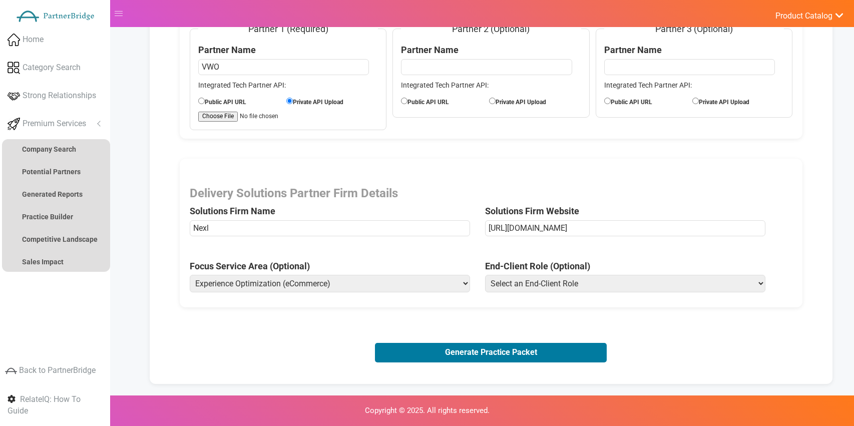
select select "Chief Marketing Officer"
click at [485, 275] on select "Select an End-Client Role Chief Executive Officer (CEO) Chief Operating Officer…" at bounding box center [625, 284] width 280 height 18
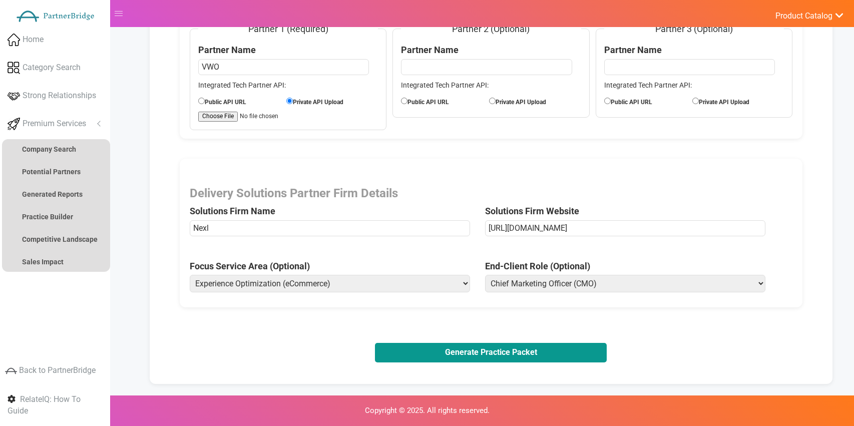
click at [494, 352] on button "Generate Practice Packet" at bounding box center [491, 352] width 232 height 19
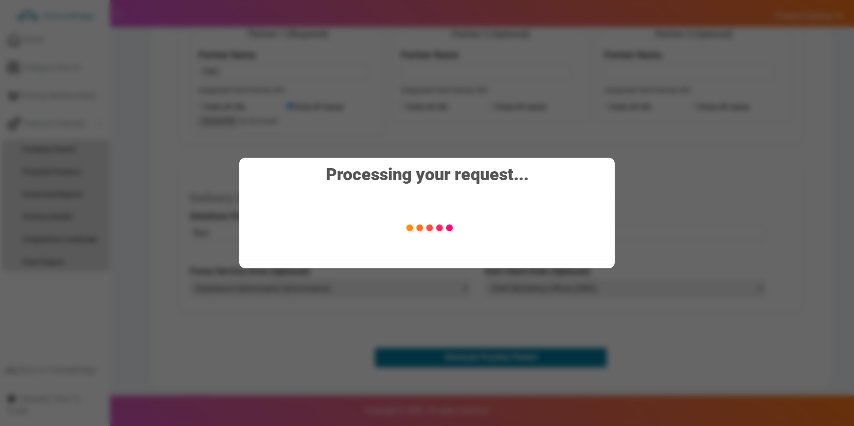
scroll to position [136, 0]
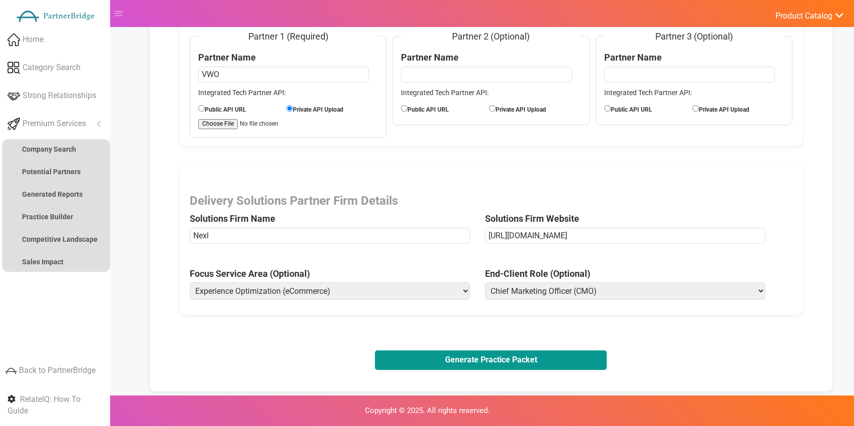
click at [510, 366] on button "Generate Practice Packet" at bounding box center [491, 359] width 232 height 19
